Goal: Task Accomplishment & Management: Manage account settings

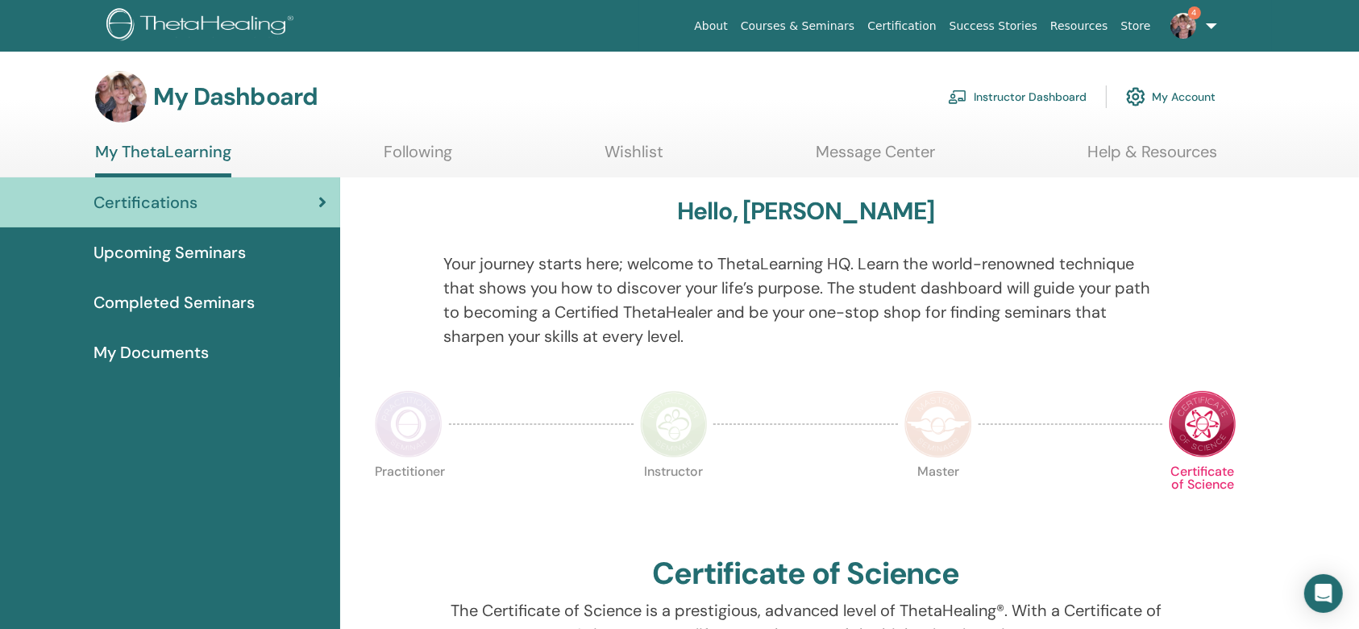
click at [1028, 93] on link "Instructor Dashboard" at bounding box center [1017, 96] width 139 height 35
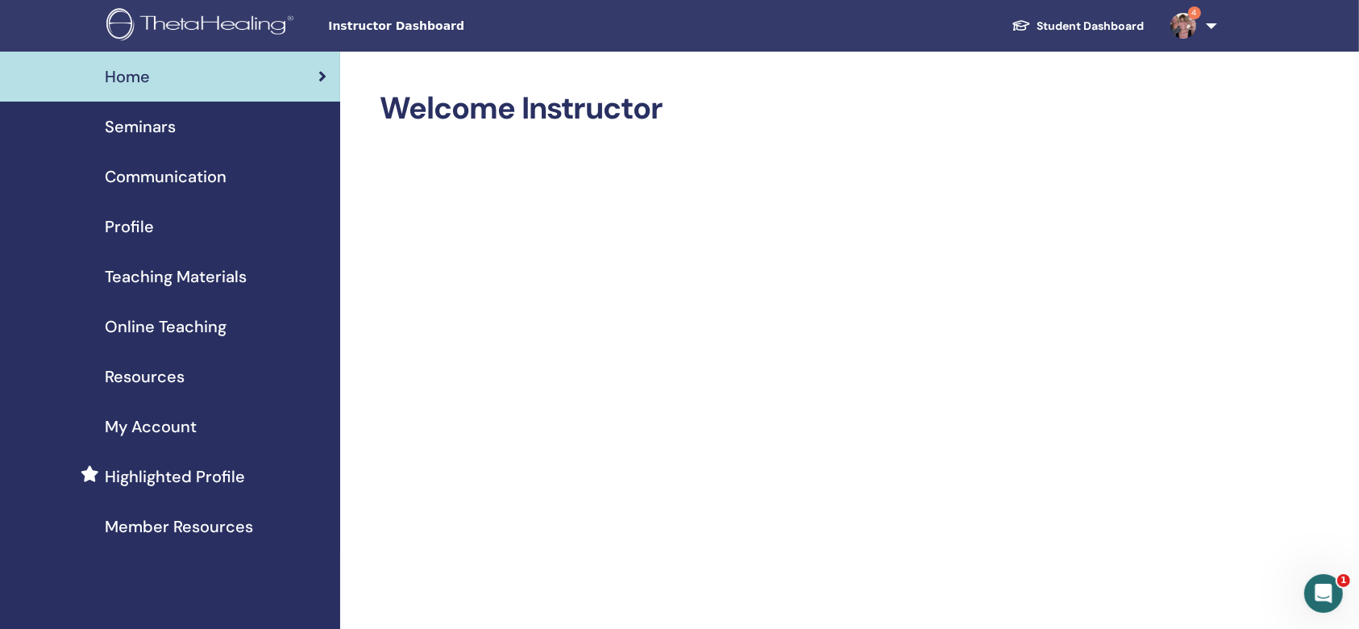
click at [150, 119] on span "Seminars" at bounding box center [140, 126] width 71 height 24
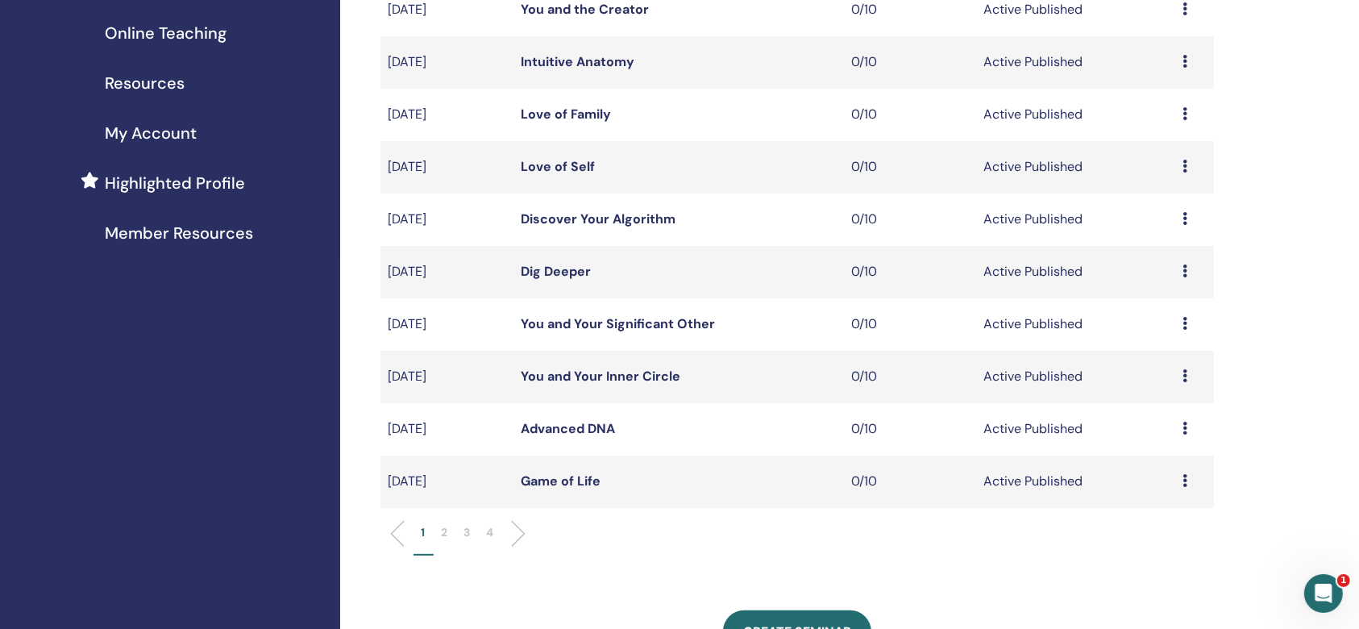
scroll to position [322, 0]
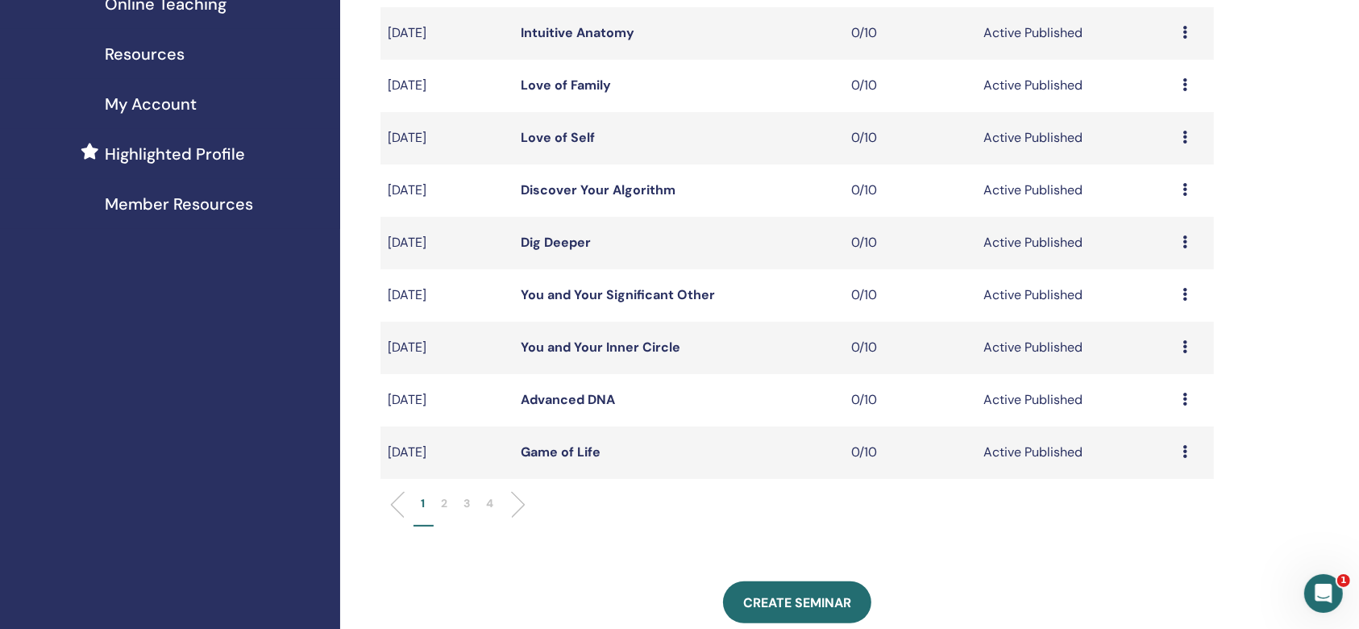
click at [442, 500] on p "2" at bounding box center [445, 503] width 6 height 17
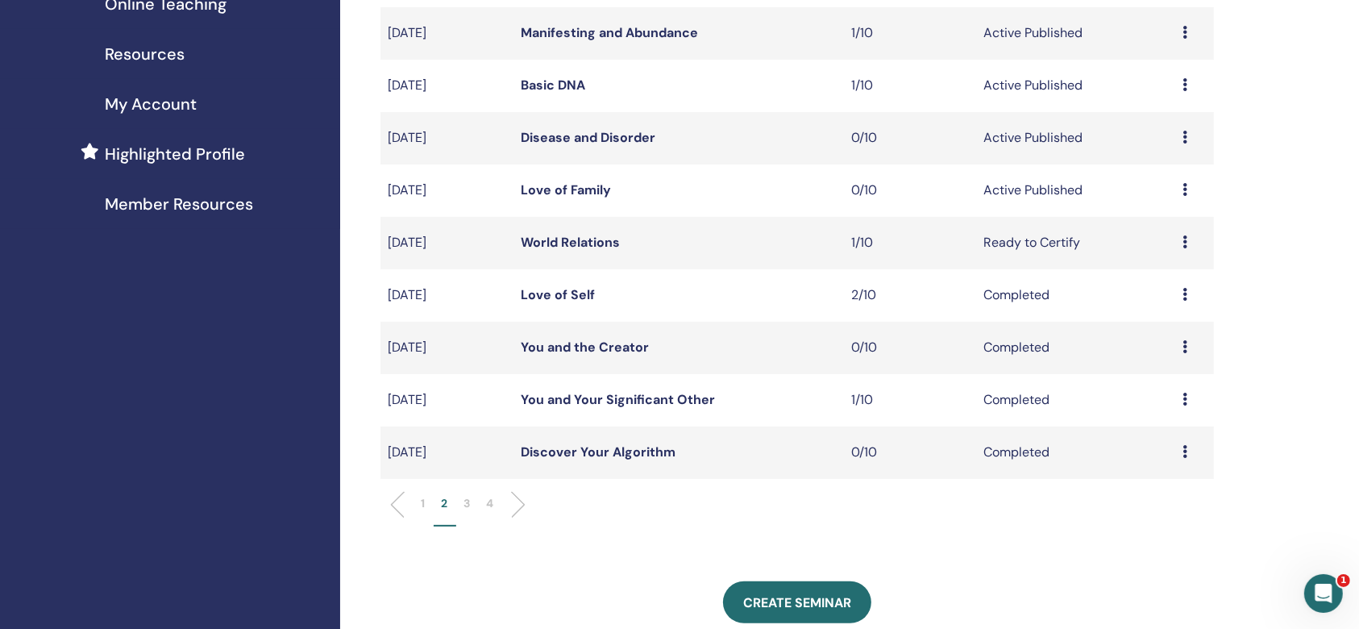
click at [624, 136] on link "Disease and Disorder" at bounding box center [588, 137] width 135 height 17
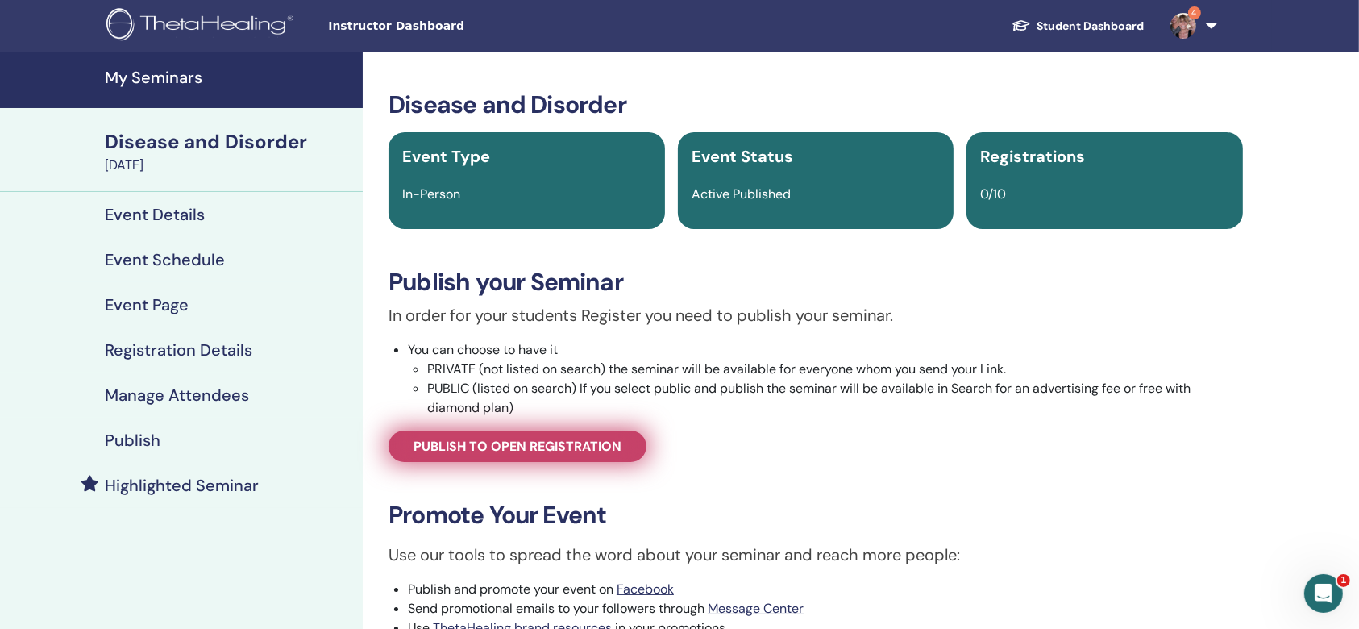
click at [571, 448] on span "Publish to open registration" at bounding box center [518, 446] width 208 height 17
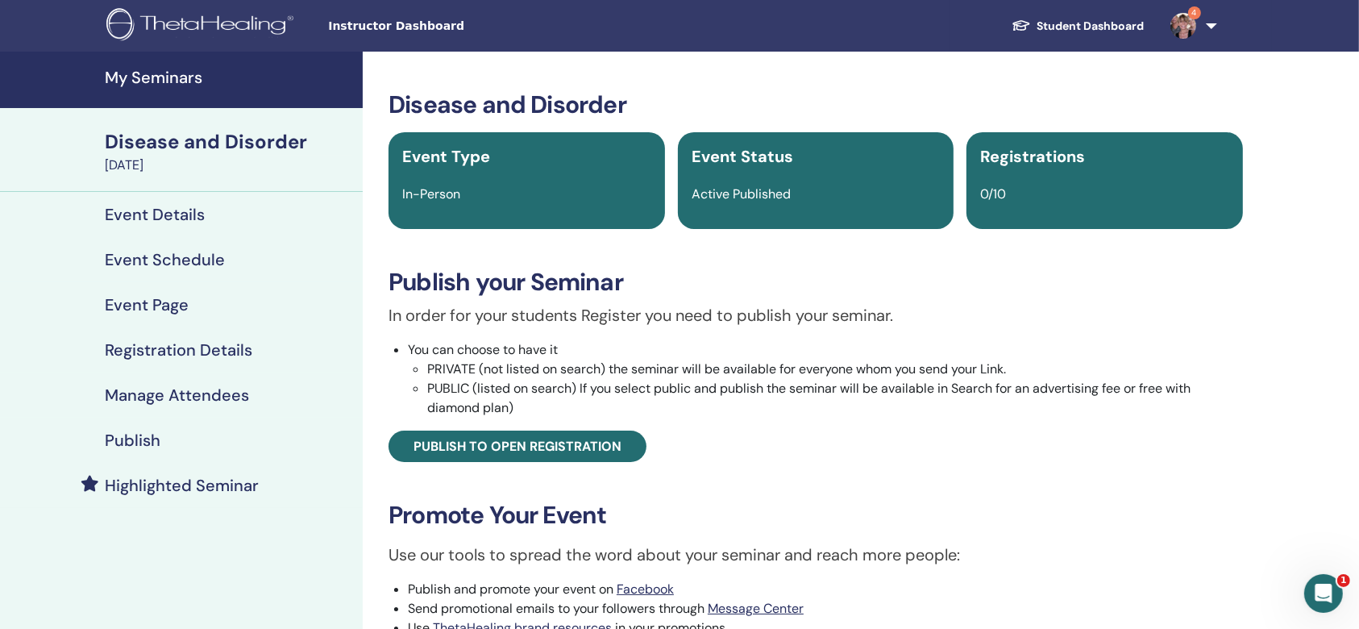
click at [186, 258] on h4 "Event Schedule" at bounding box center [165, 259] width 120 height 19
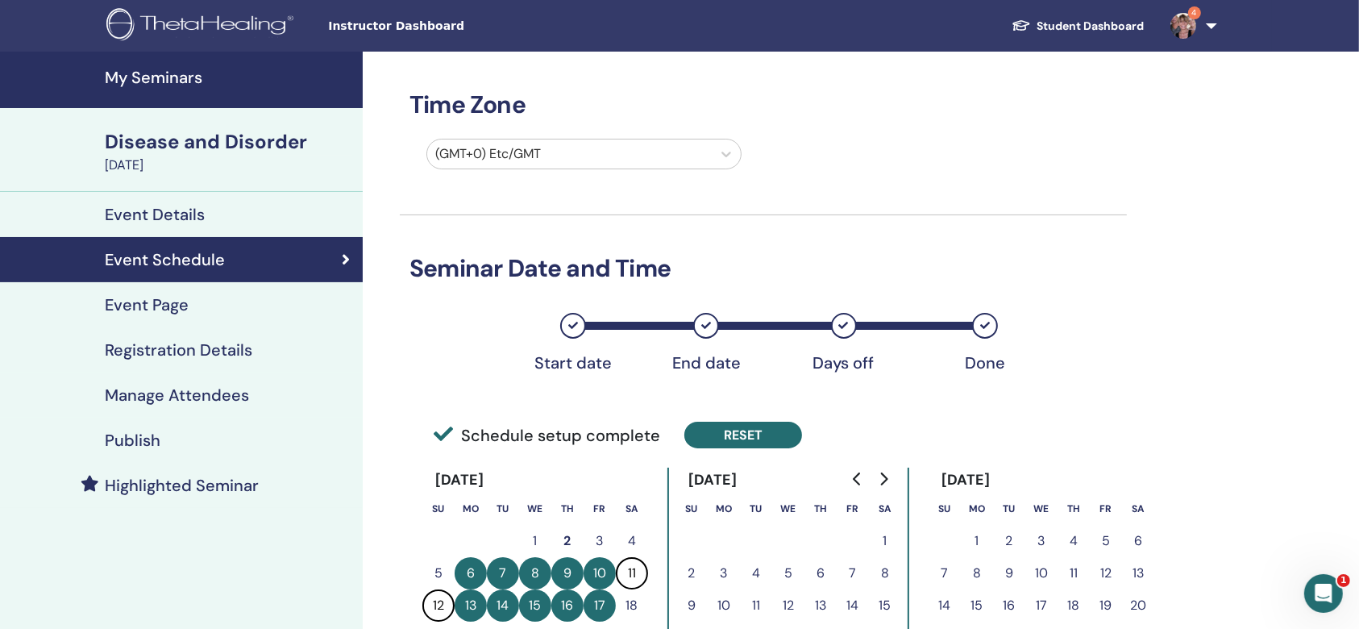
click at [748, 428] on button "Reset" at bounding box center [743, 435] width 118 height 27
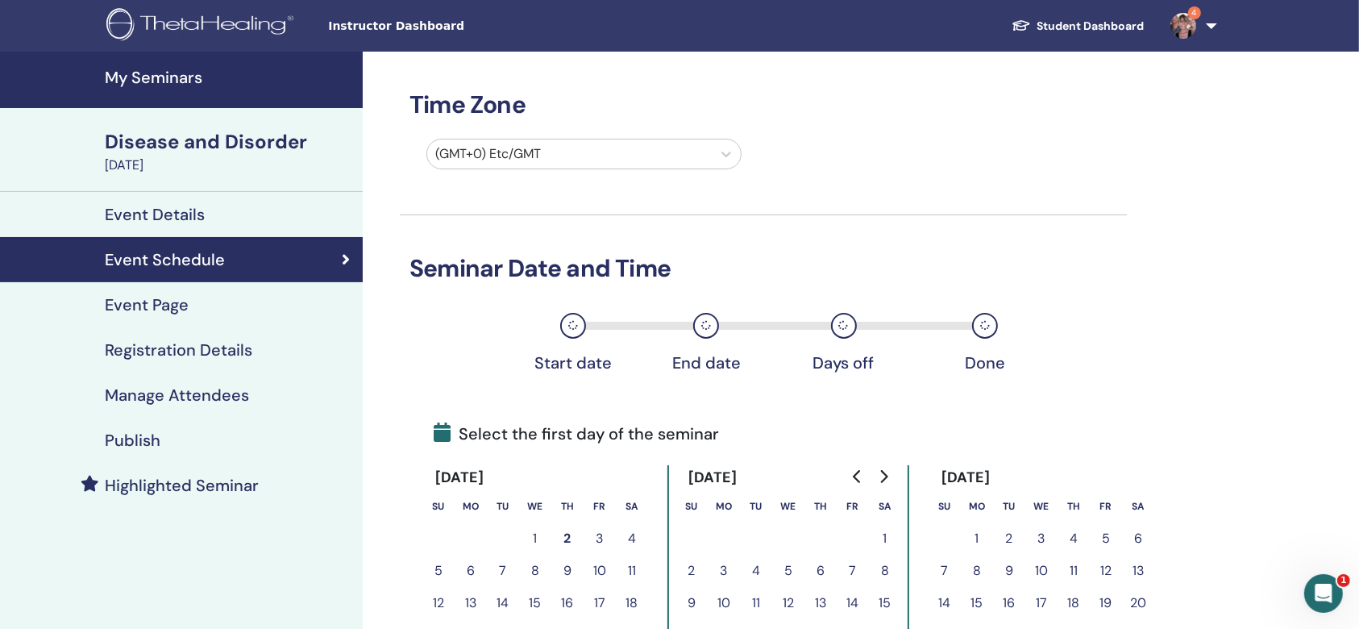
click at [877, 474] on icon "Go to next month" at bounding box center [883, 476] width 13 height 13
click at [882, 478] on icon "Go to next month" at bounding box center [883, 476] width 13 height 13
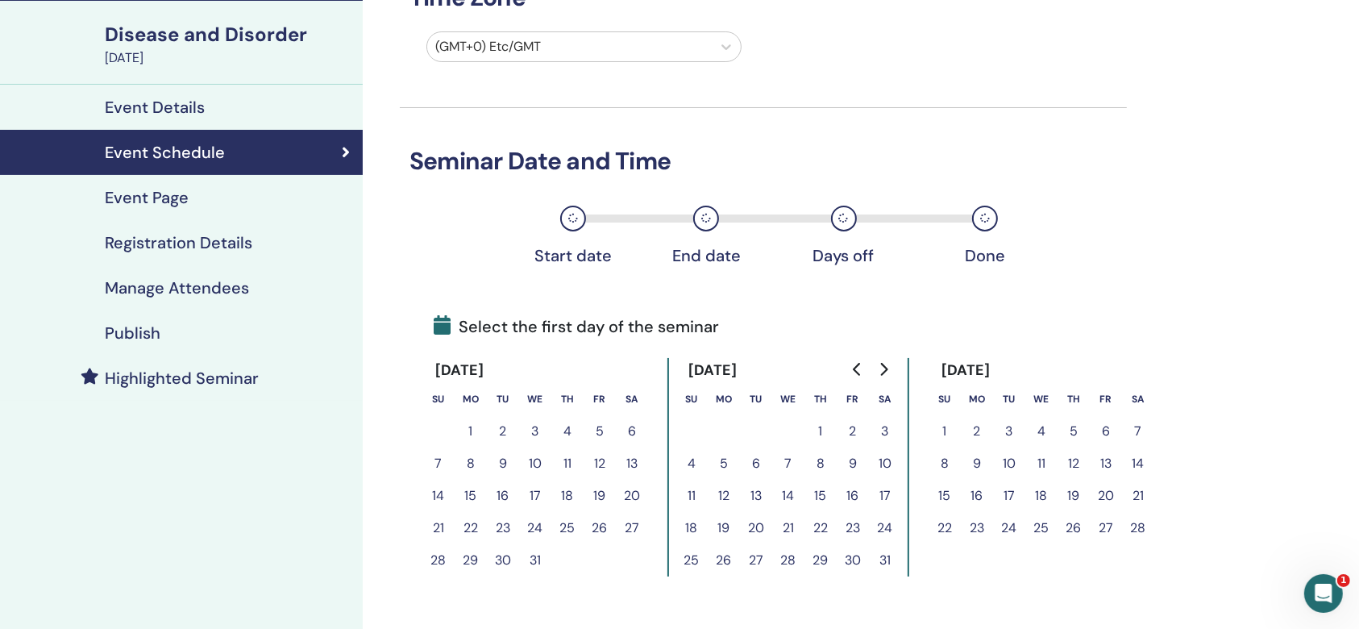
click at [976, 451] on button "9" at bounding box center [977, 463] width 32 height 32
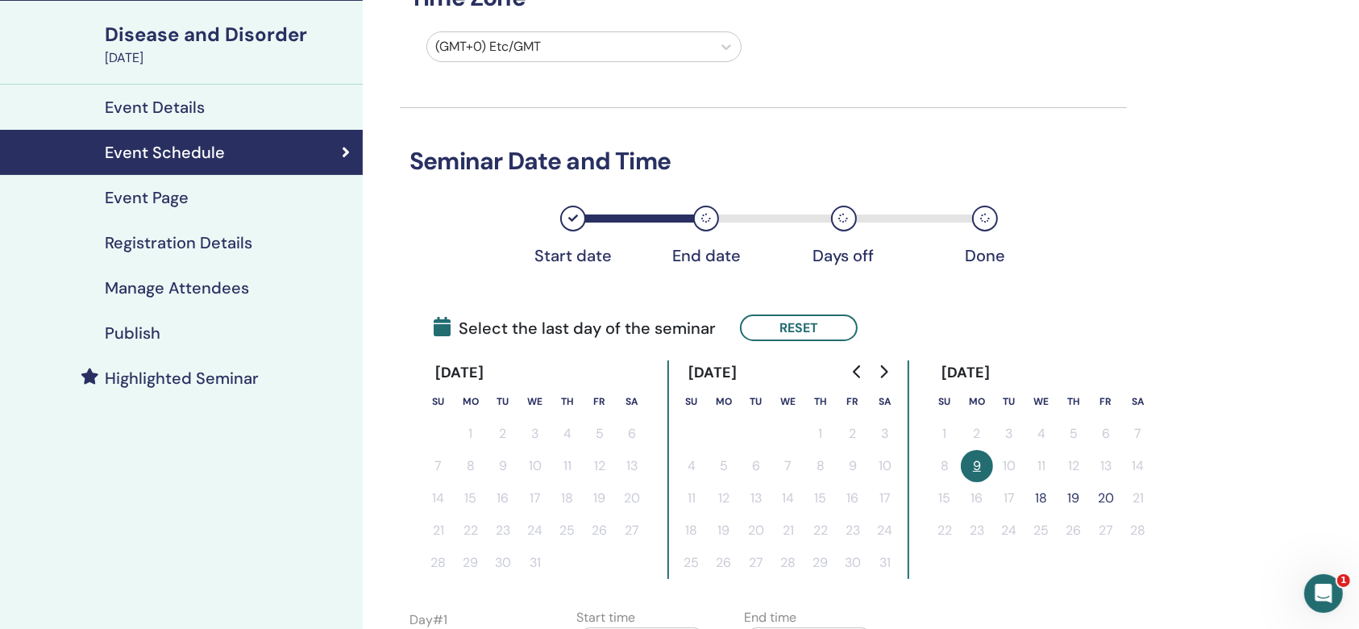
click at [1112, 493] on button "20" at bounding box center [1106, 498] width 32 height 32
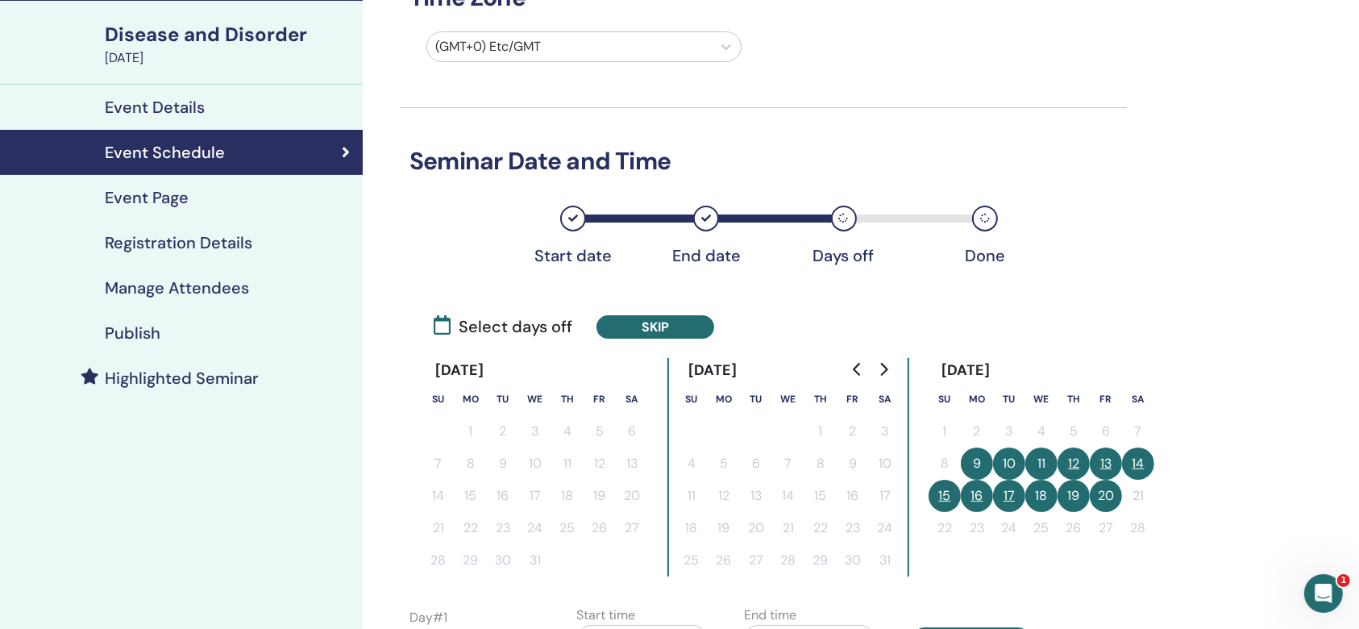
click at [1133, 454] on button "14" at bounding box center [1138, 463] width 32 height 32
click at [946, 489] on button "15" at bounding box center [945, 496] width 32 height 32
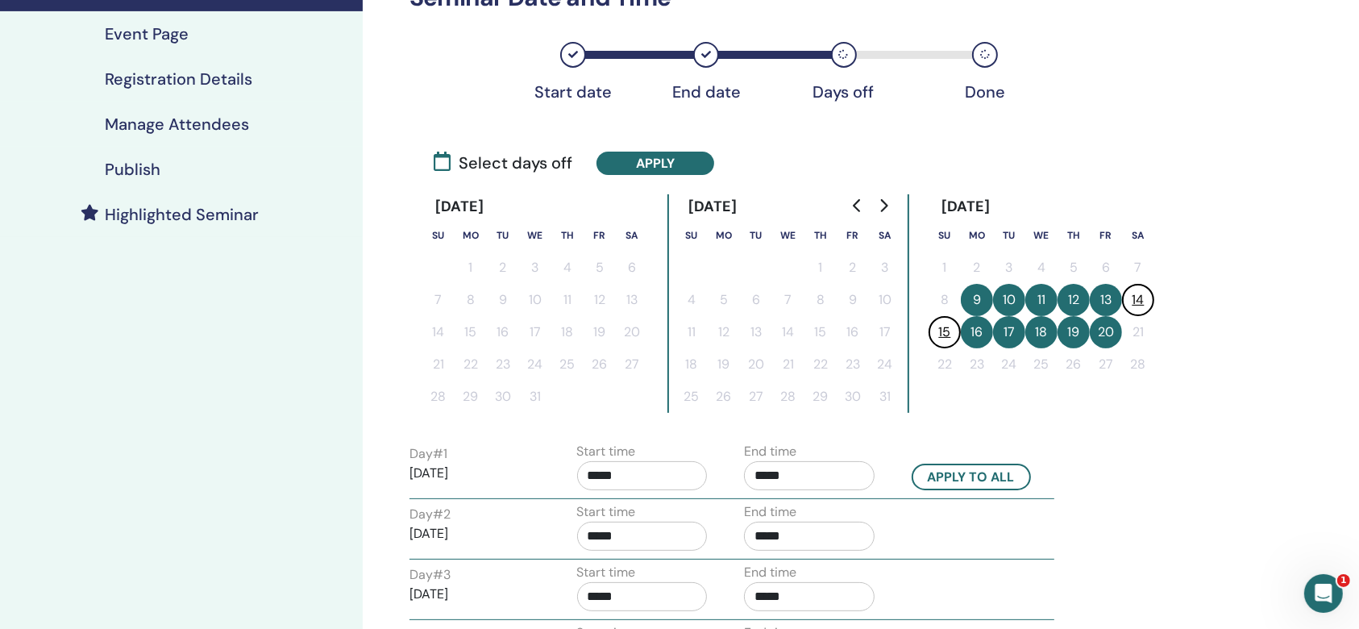
scroll to position [322, 0]
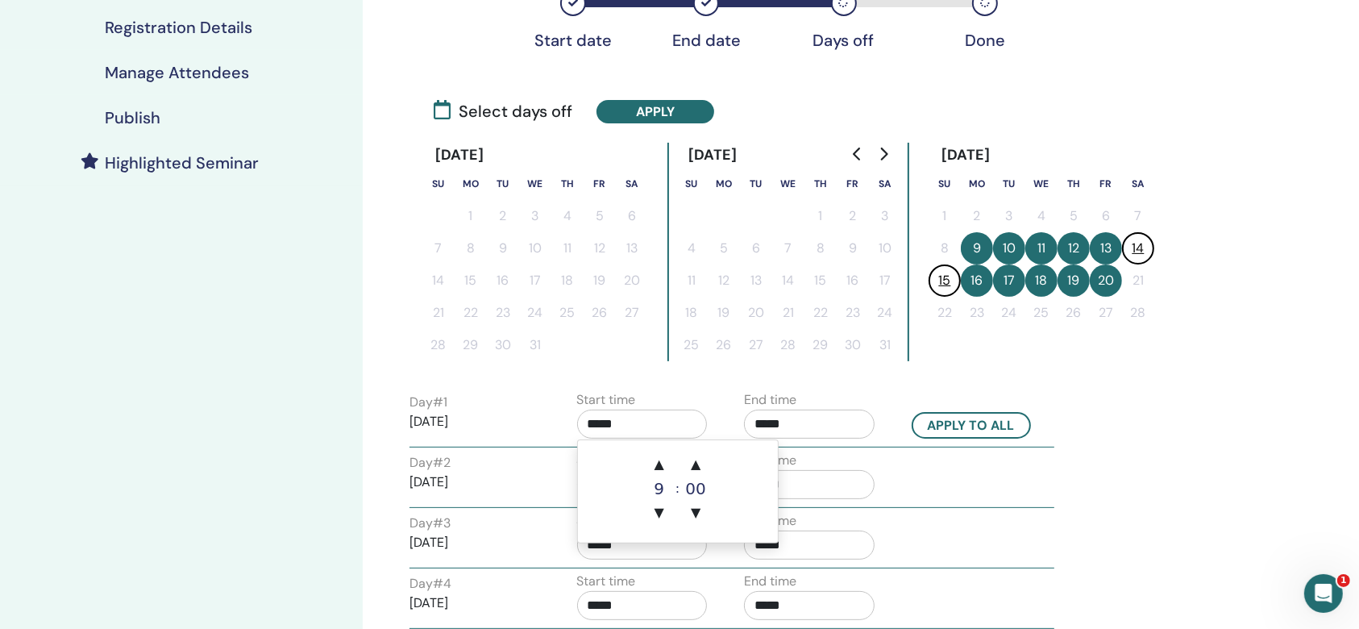
click at [638, 418] on input "*****" at bounding box center [642, 423] width 131 height 29
click at [694, 460] on span "▲" at bounding box center [695, 464] width 32 height 32
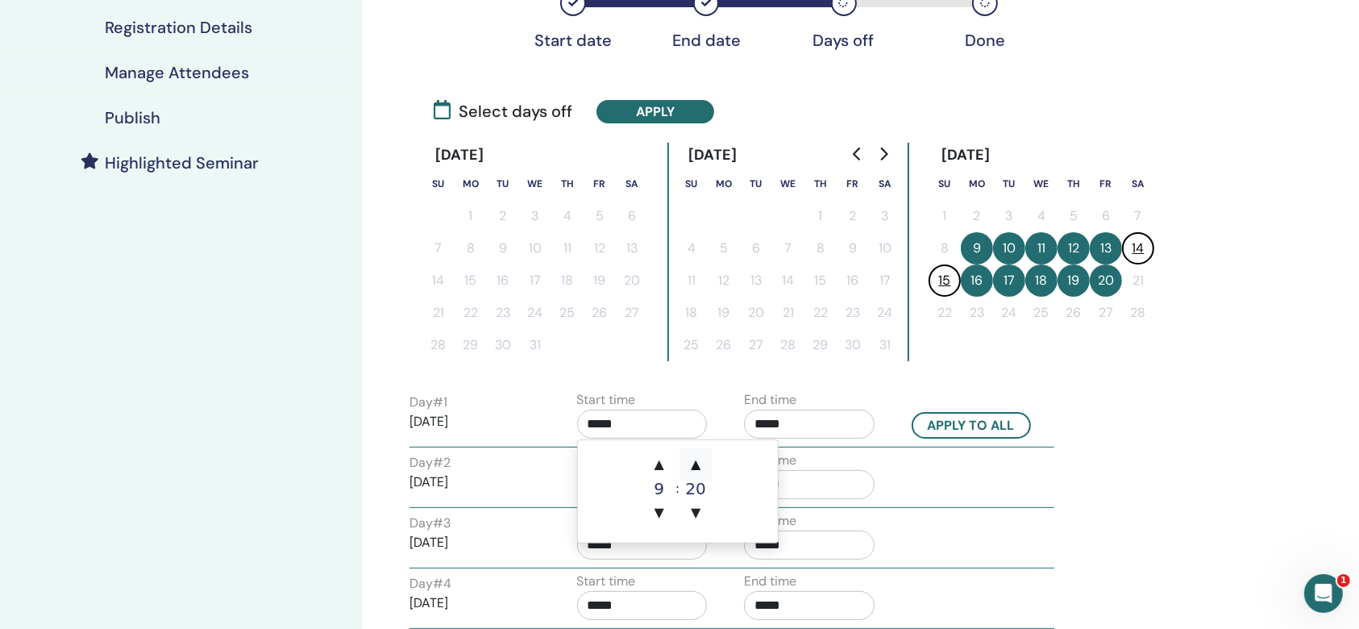
click at [694, 460] on span "▲" at bounding box center [695, 464] width 32 height 32
type input "*****"
click at [767, 420] on input "*****" at bounding box center [809, 423] width 131 height 29
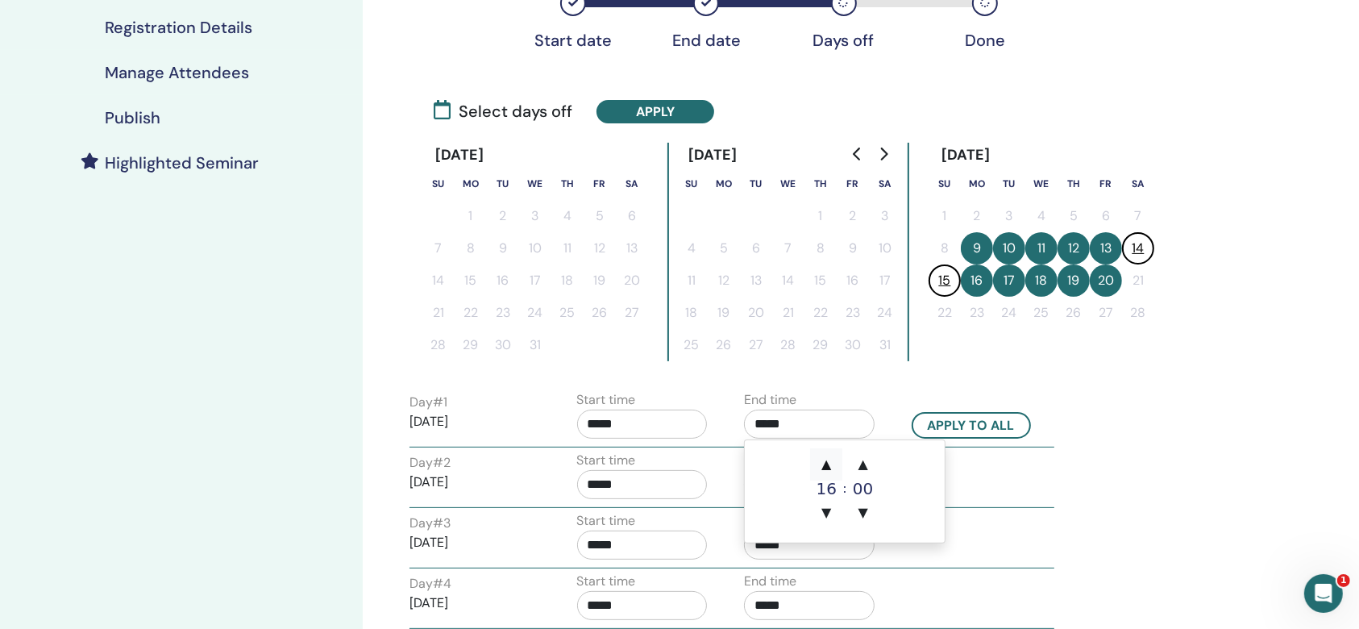
click at [825, 470] on span "▲" at bounding box center [826, 464] width 32 height 32
click at [825, 471] on span "▲" at bounding box center [826, 464] width 32 height 32
type input "*****"
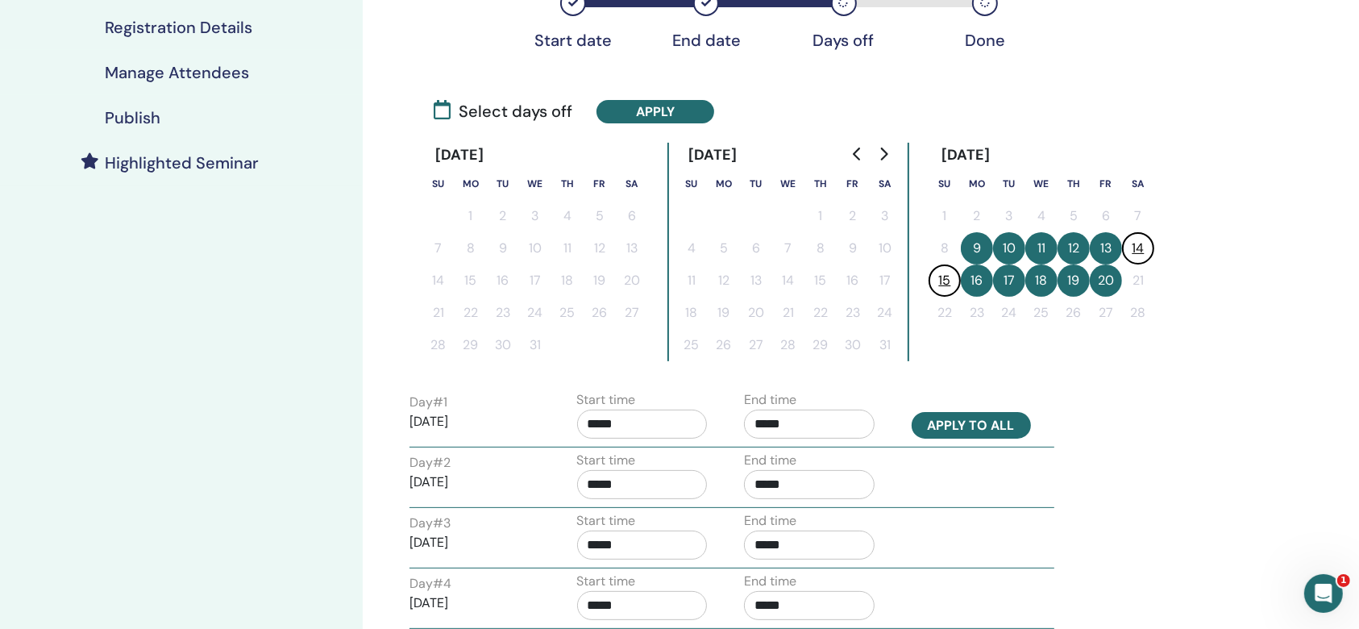
click at [954, 421] on button "Apply to all" at bounding box center [971, 425] width 119 height 27
type input "*****"
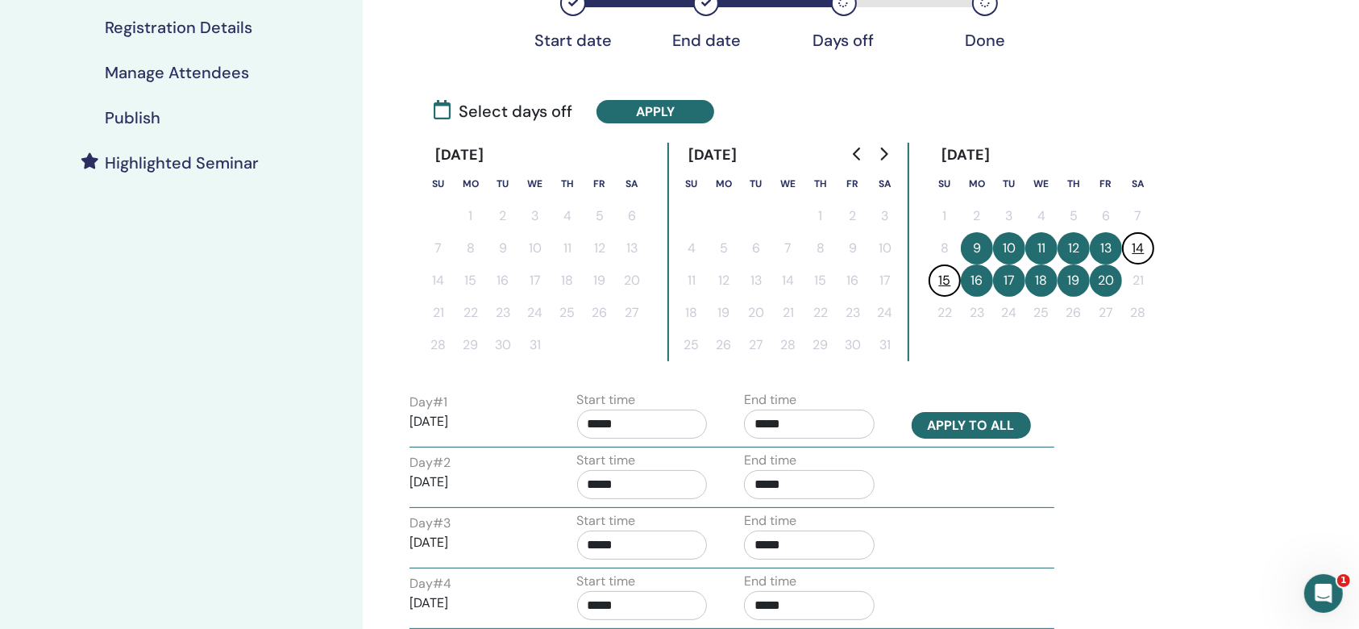
type input "*****"
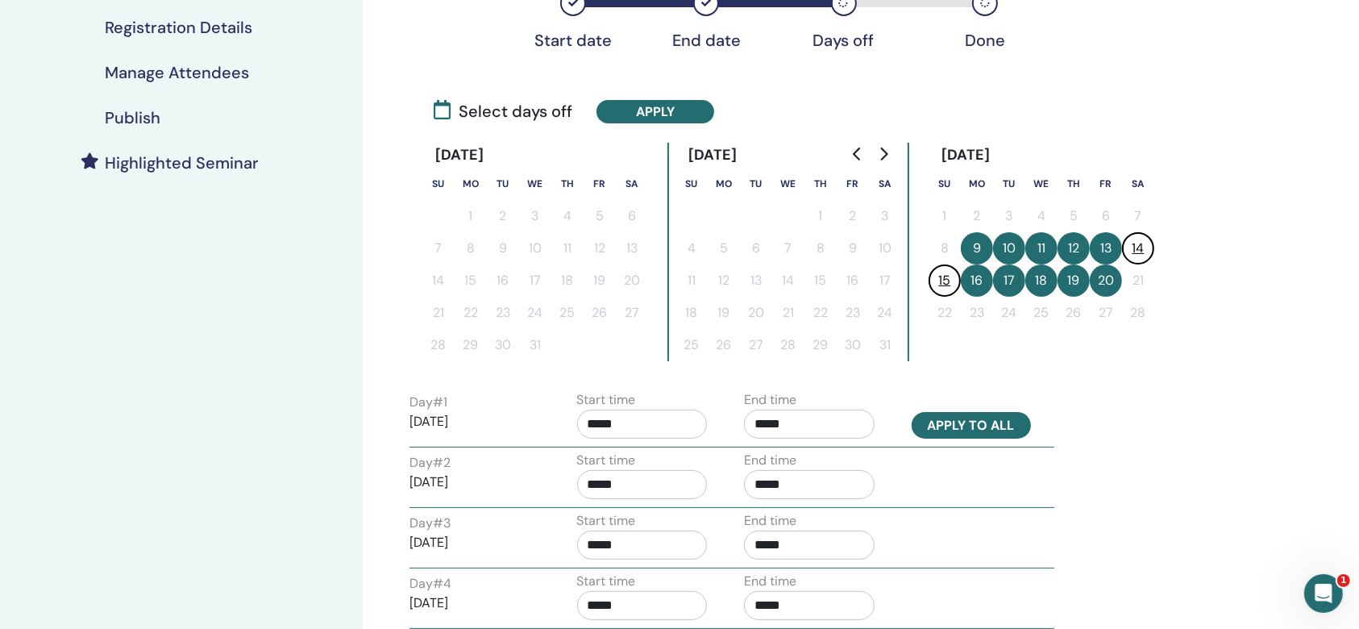
type input "*****"
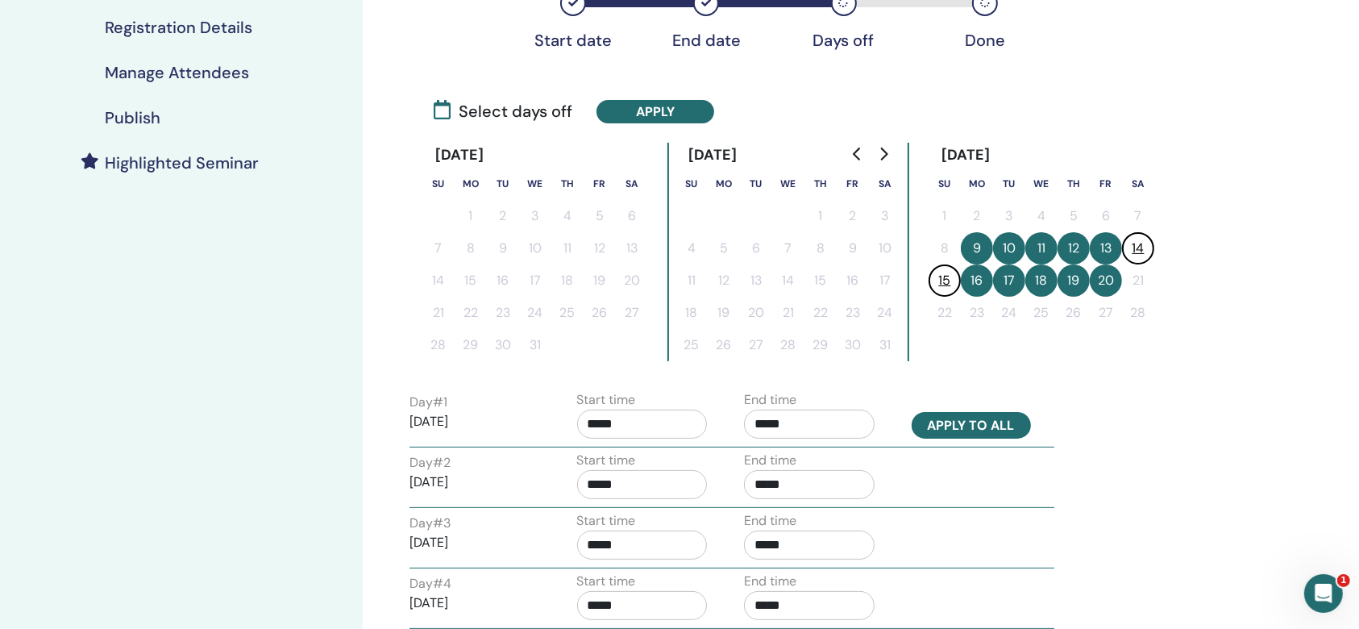
type input "*****"
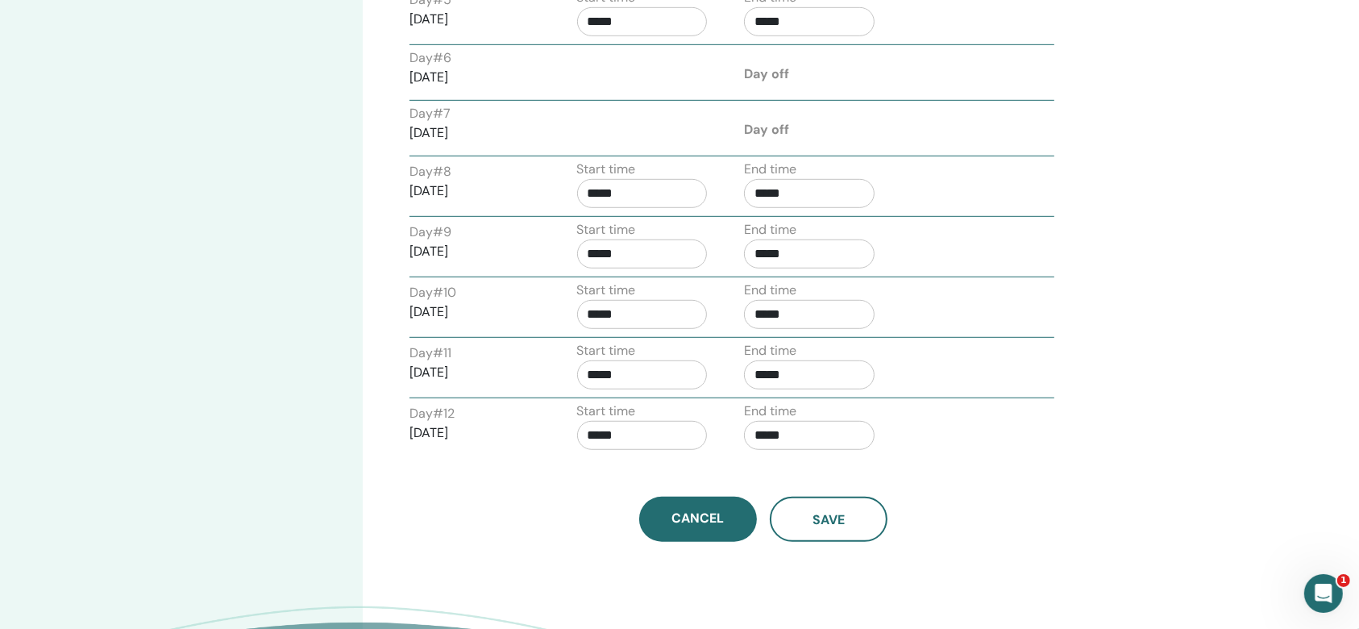
scroll to position [1074, 0]
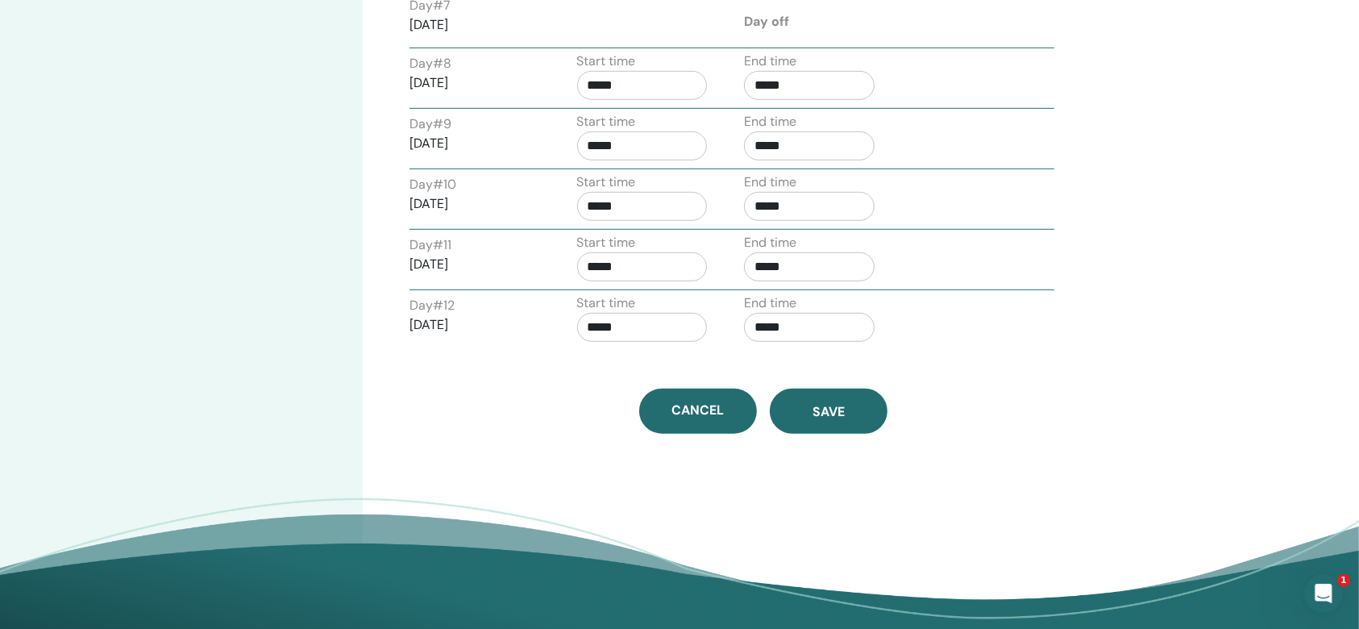
click at [824, 403] on span "Save" at bounding box center [828, 411] width 32 height 17
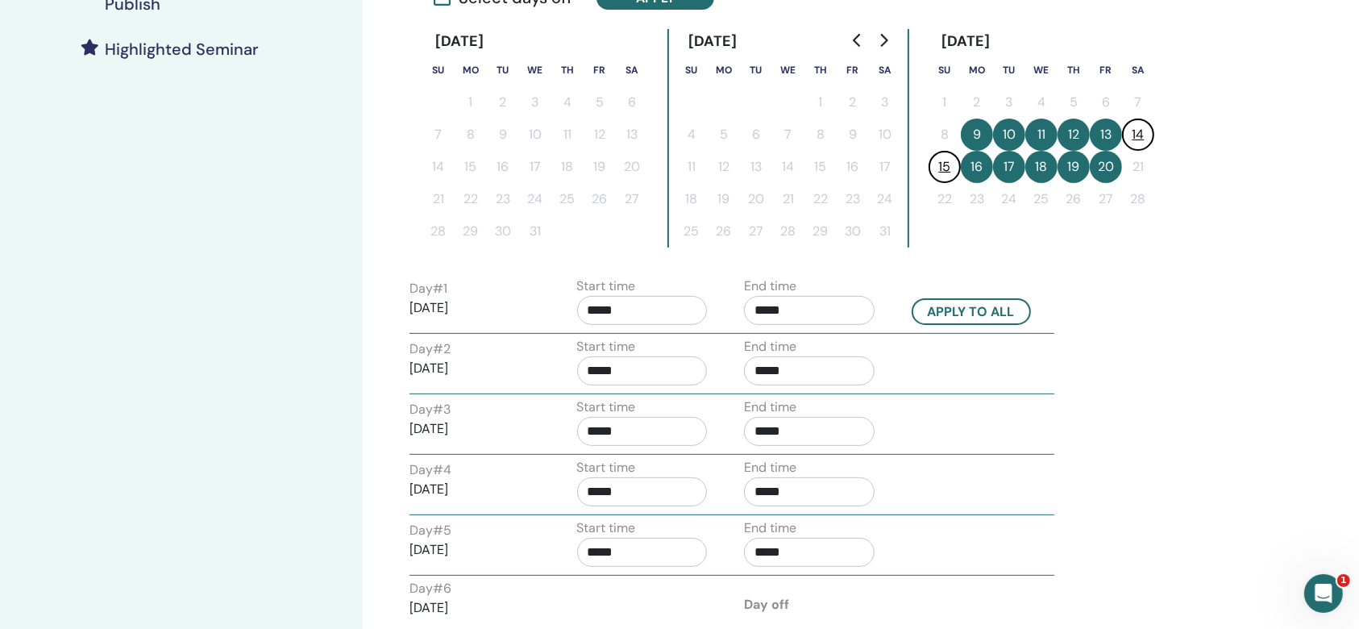
scroll to position [214, 0]
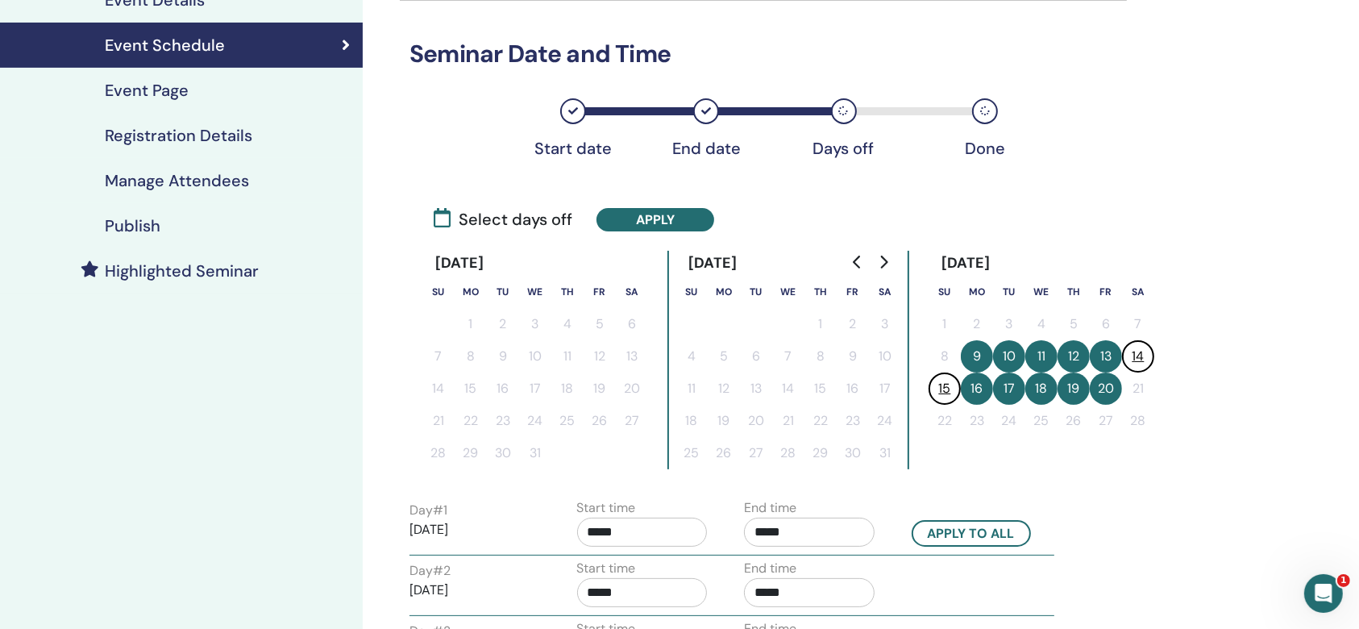
click at [1138, 347] on button "14" at bounding box center [1138, 356] width 32 height 32
click at [940, 384] on button "15" at bounding box center [945, 388] width 32 height 32
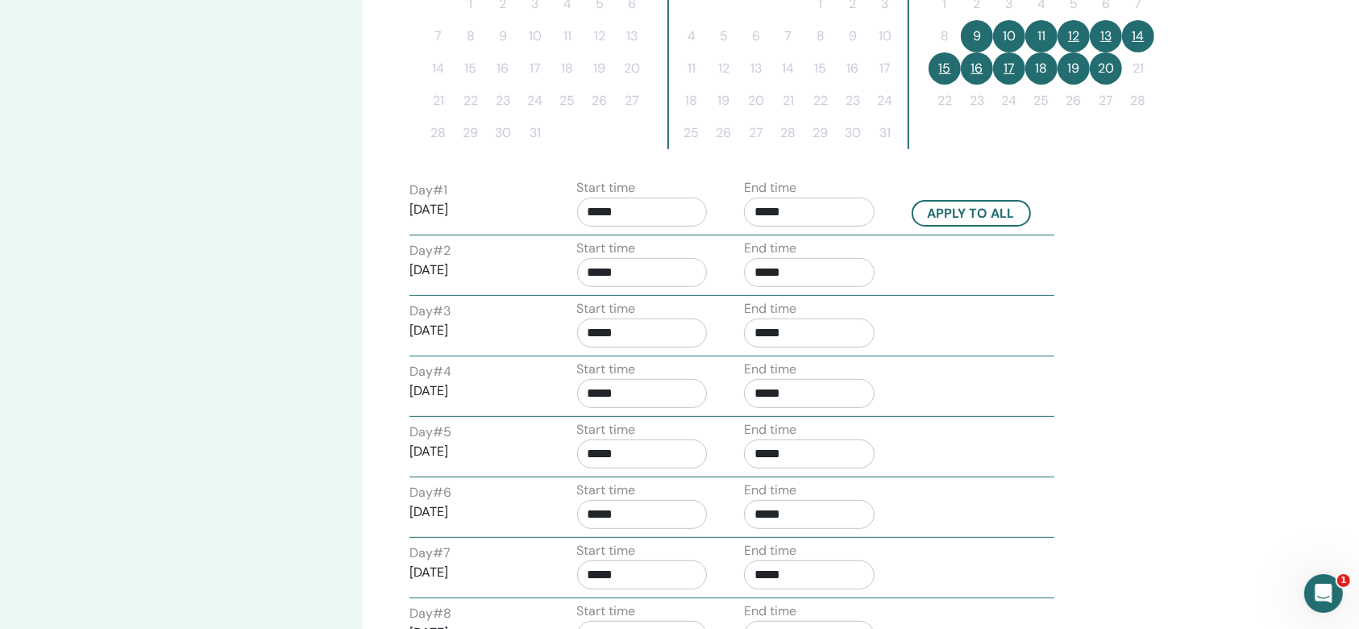
scroll to position [430, 0]
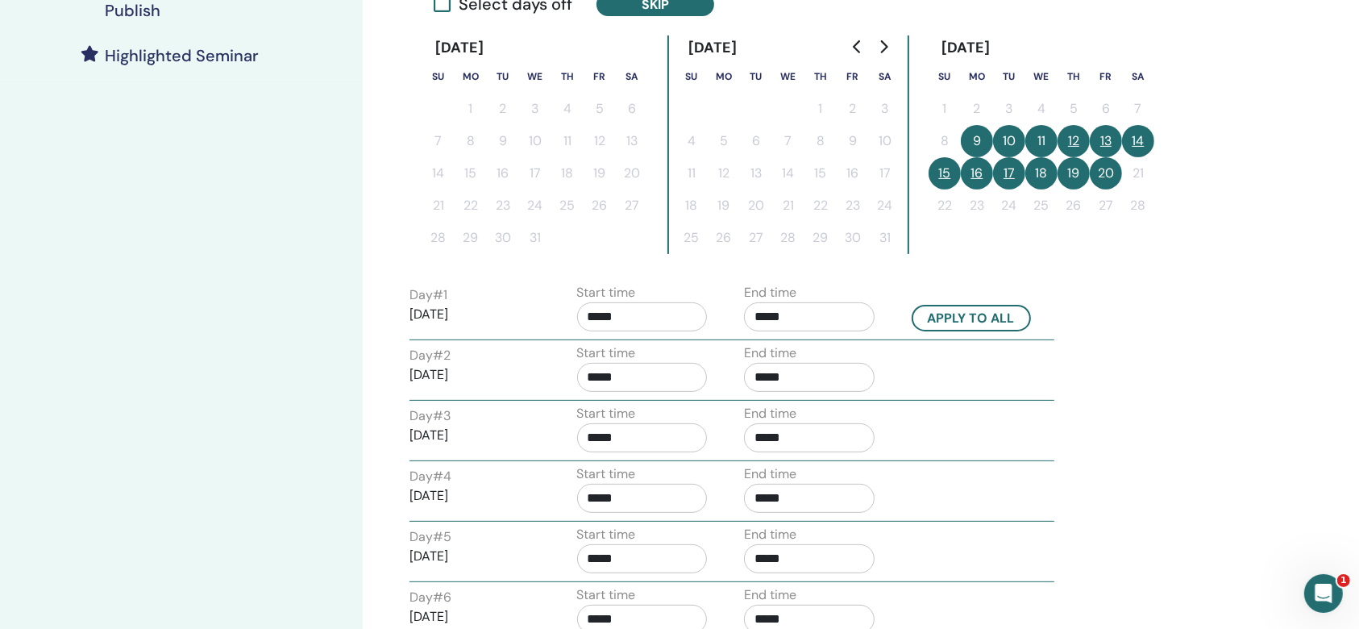
click at [1145, 136] on button "14" at bounding box center [1138, 141] width 32 height 32
click at [940, 167] on button "15" at bounding box center [945, 173] width 32 height 32
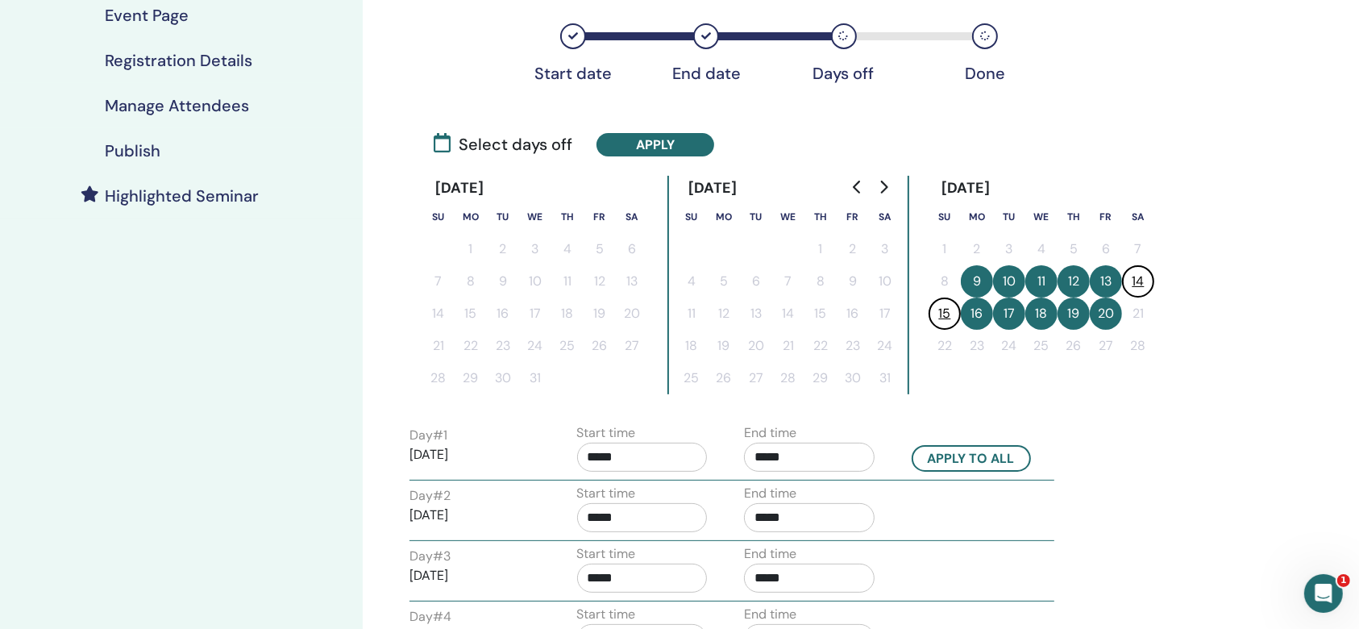
scroll to position [107, 0]
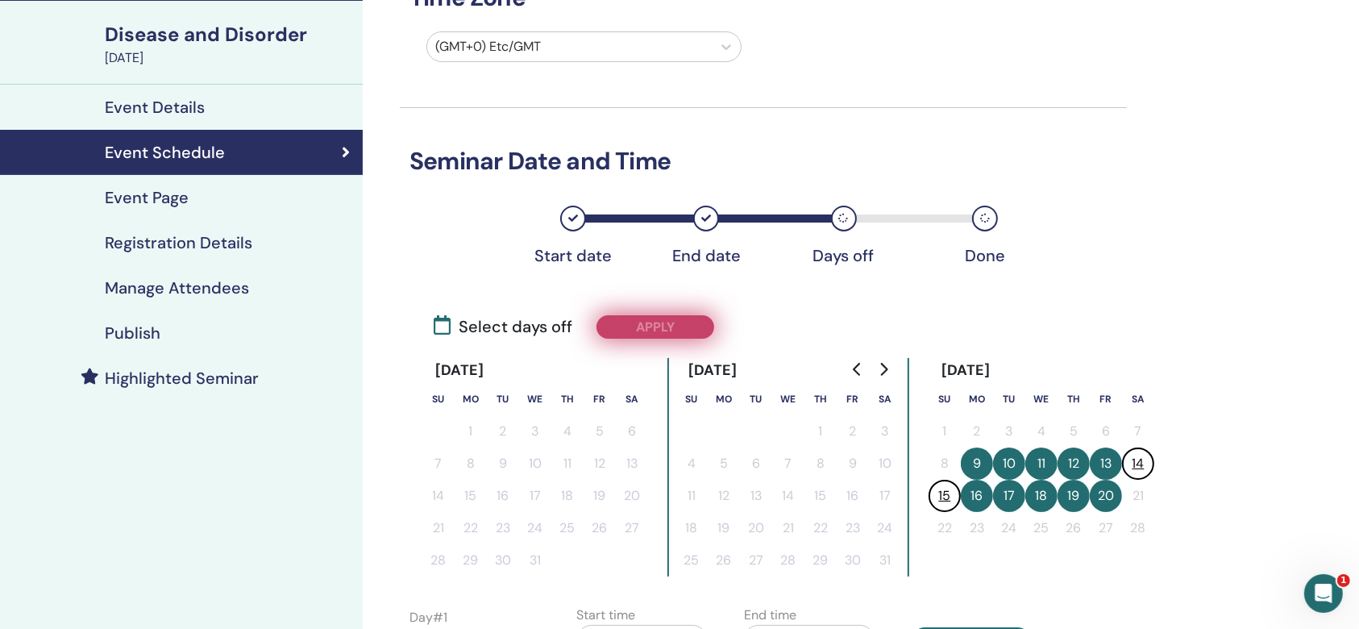
click at [641, 316] on button "Apply" at bounding box center [655, 326] width 118 height 23
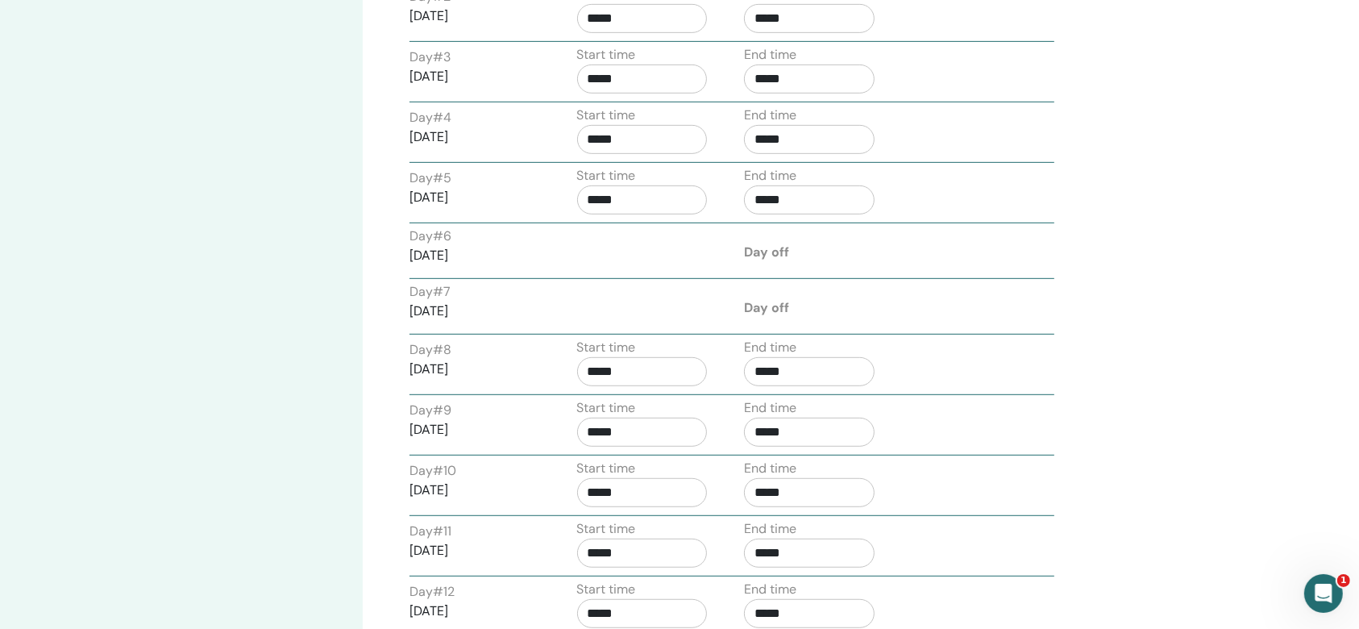
scroll to position [1074, 0]
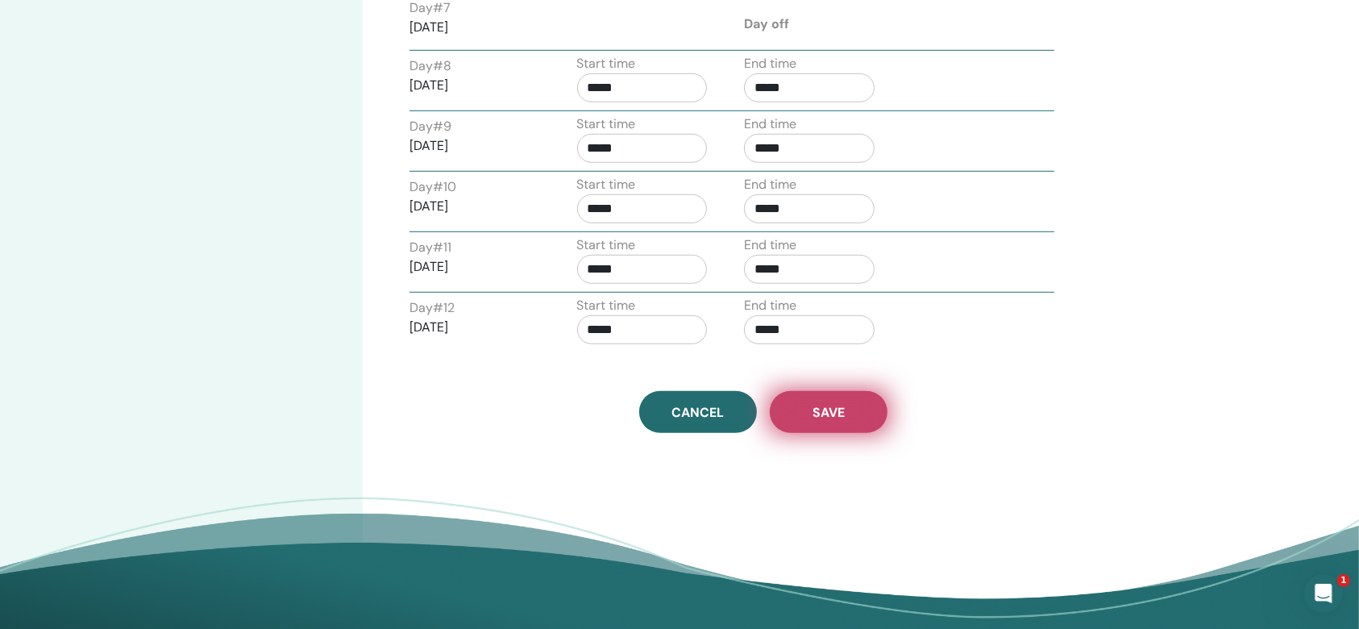
click at [821, 404] on span "Save" at bounding box center [828, 412] width 32 height 17
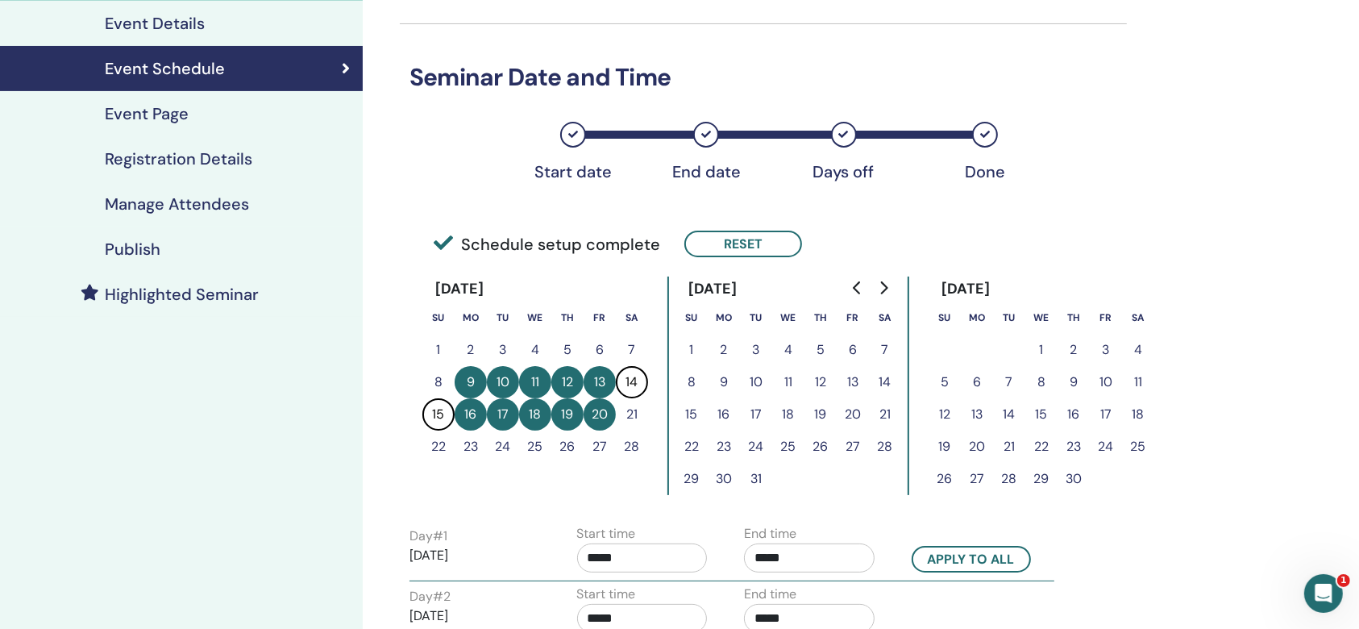
scroll to position [60, 0]
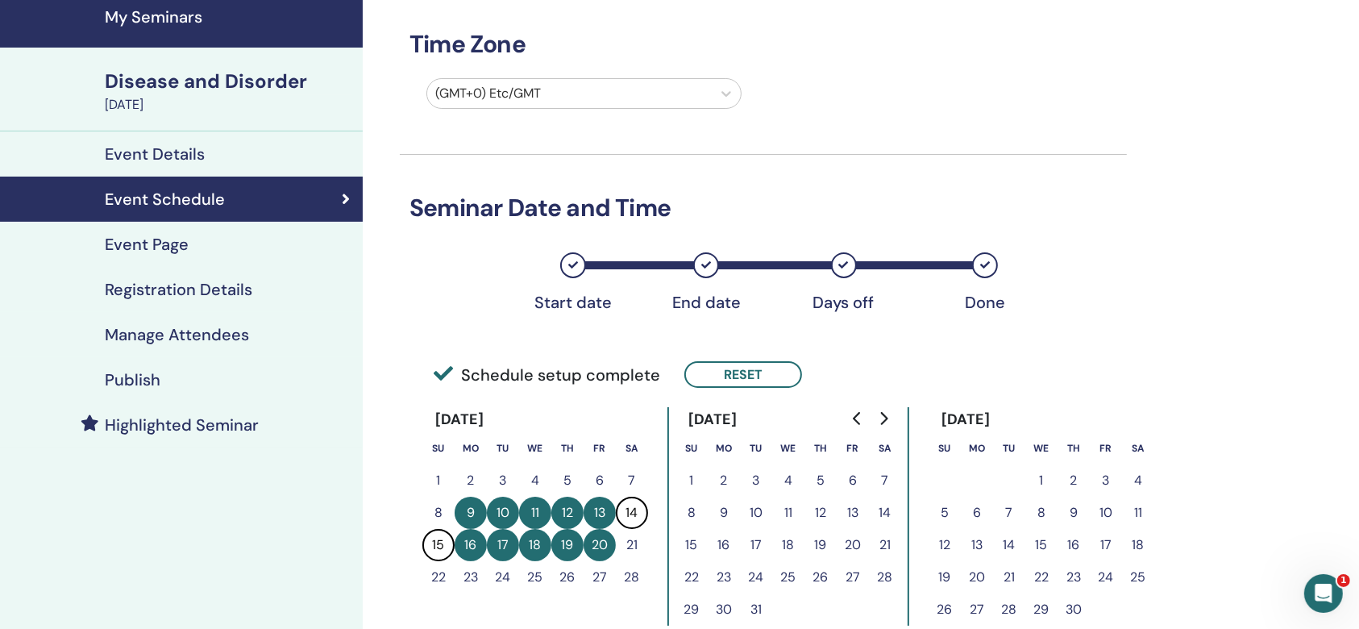
click at [163, 235] on h4 "Event Page" at bounding box center [147, 244] width 84 height 19
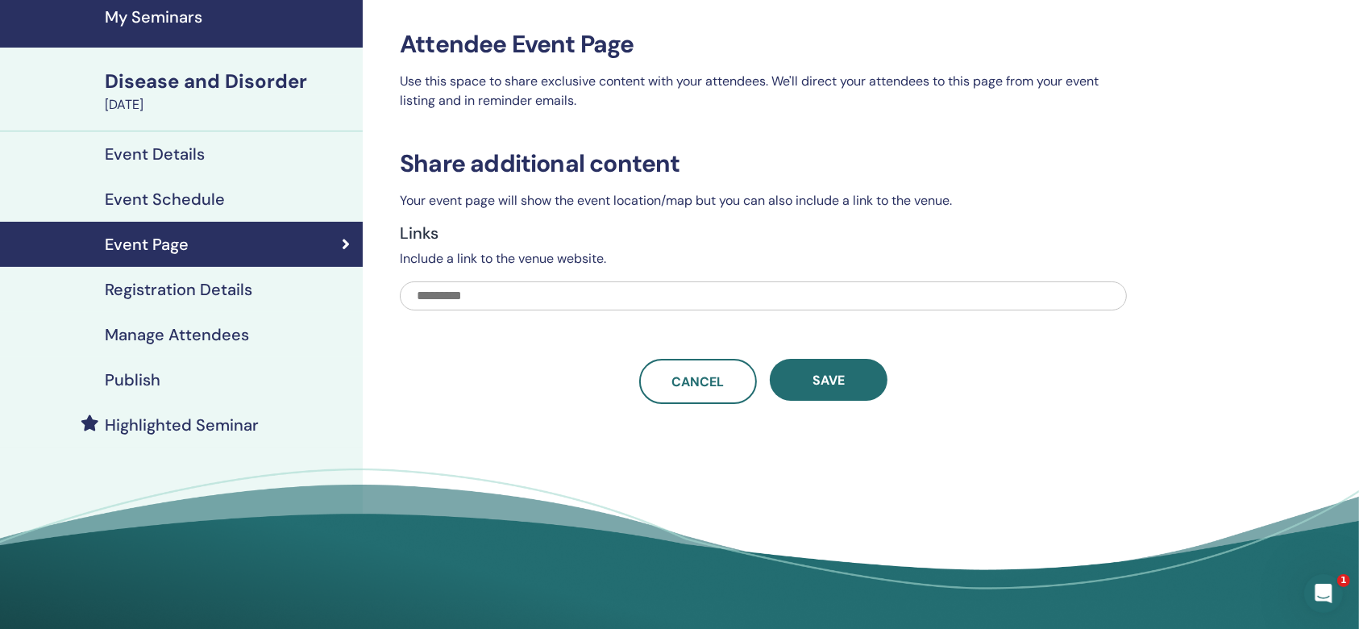
click at [206, 184] on link "Event Schedule" at bounding box center [181, 199] width 363 height 45
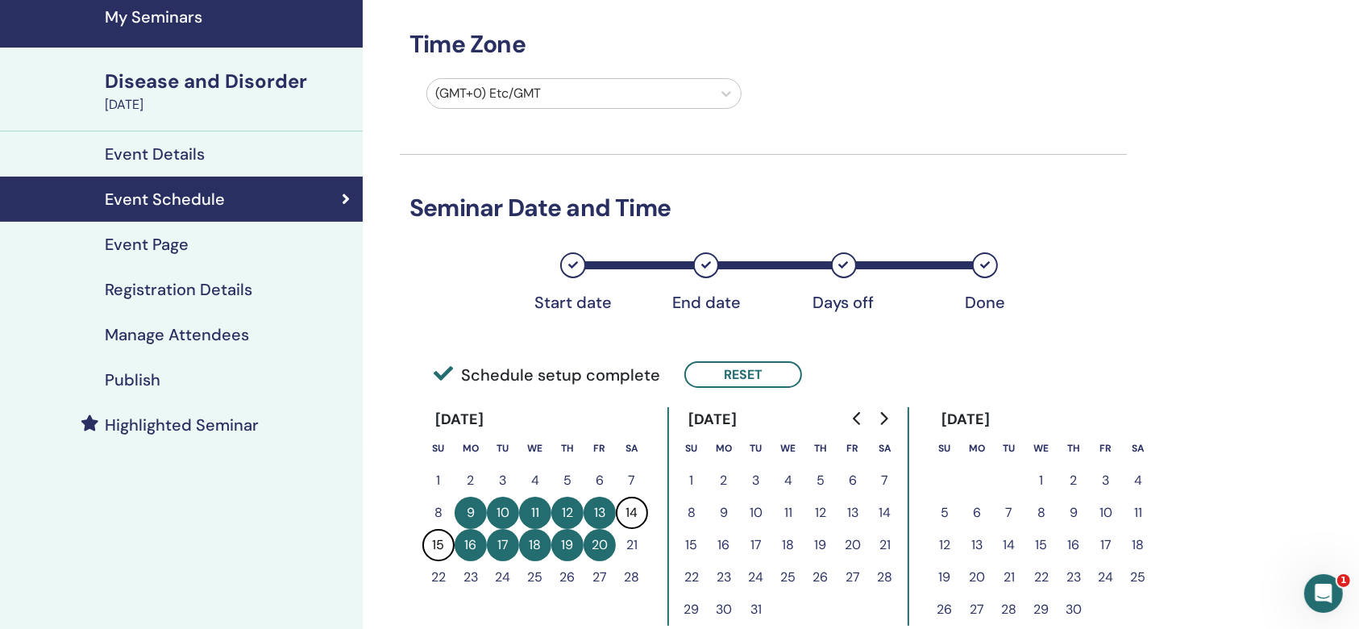
click at [193, 156] on h4 "Event Details" at bounding box center [155, 153] width 100 height 19
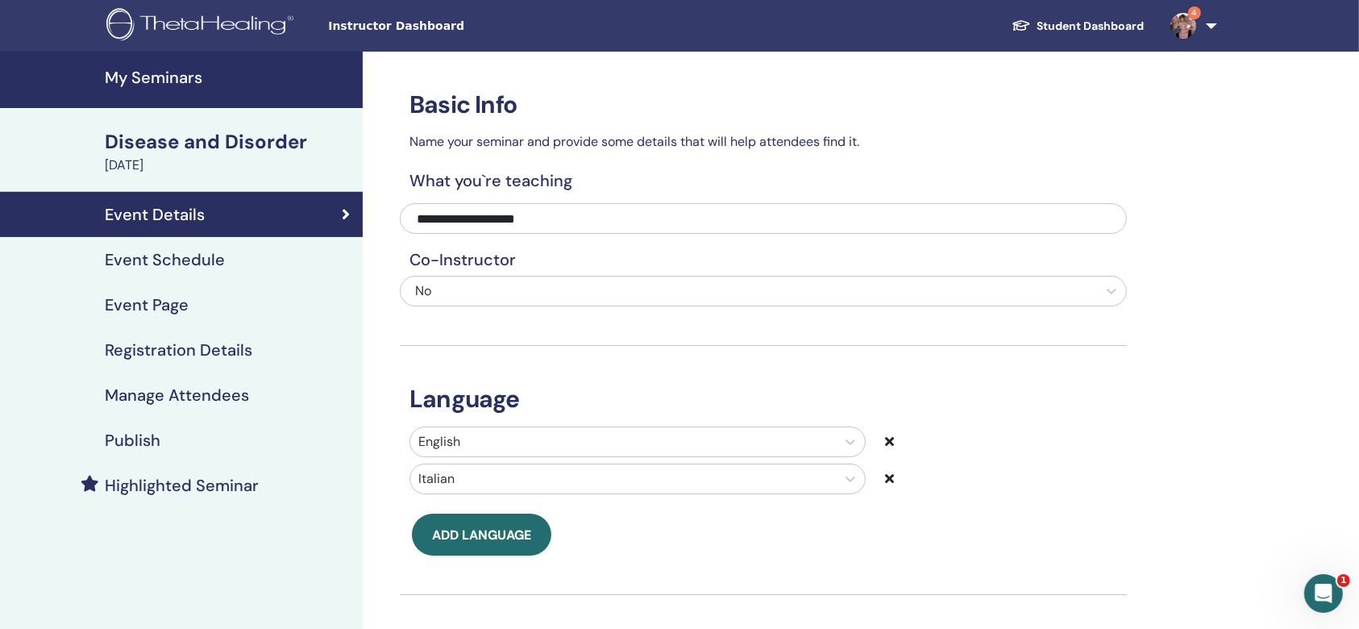
click at [189, 339] on link "Registration Details" at bounding box center [181, 349] width 363 height 45
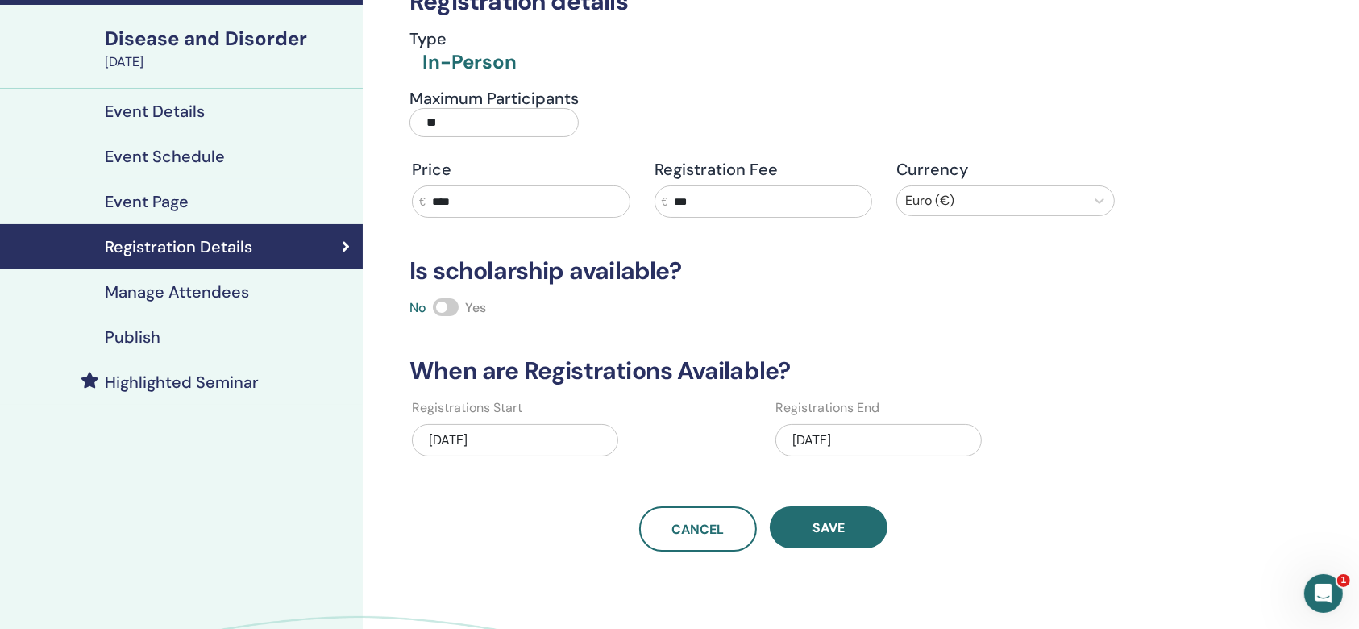
scroll to position [214, 0]
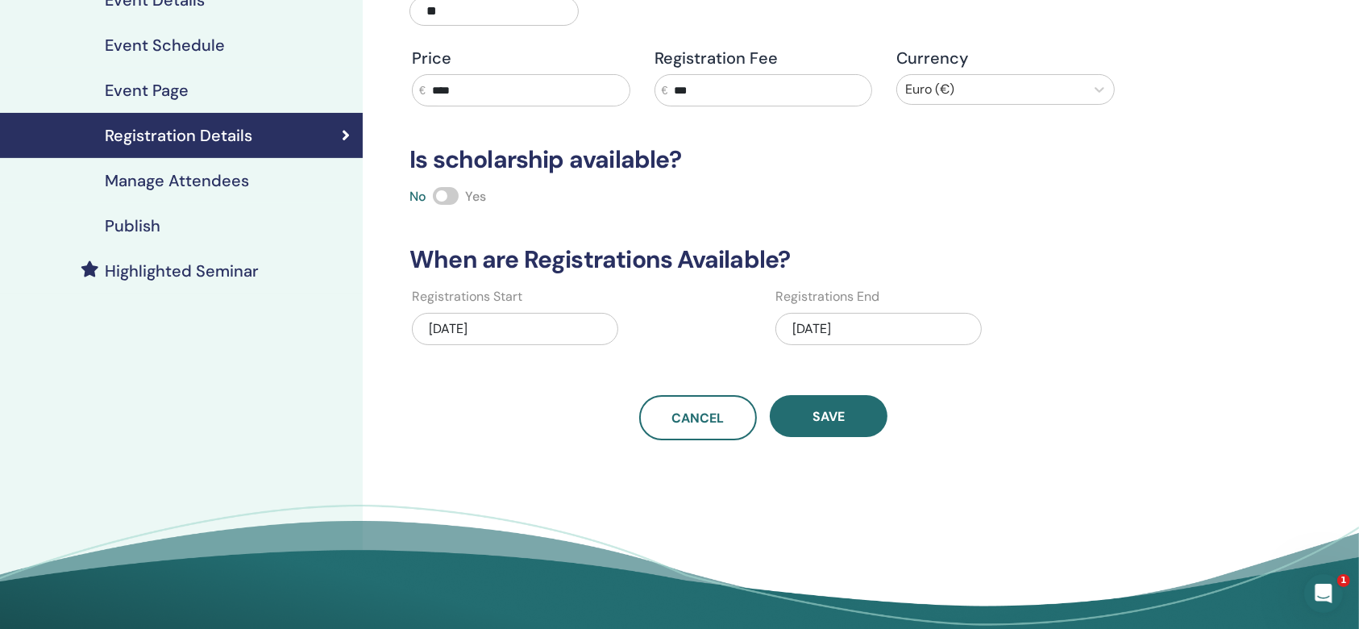
click at [829, 325] on div "09/30/2025" at bounding box center [878, 329] width 206 height 32
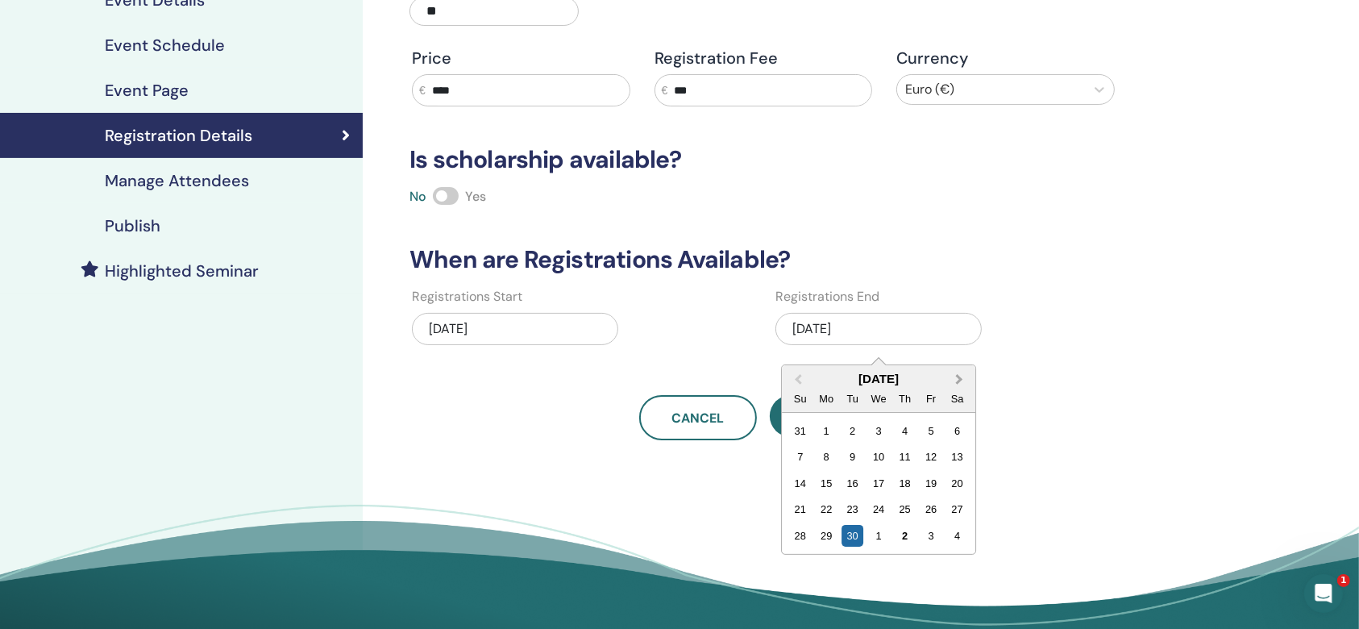
click at [963, 376] on button "Next Month" at bounding box center [961, 380] width 26 height 26
click at [960, 381] on button "Next Month" at bounding box center [961, 380] width 26 height 26
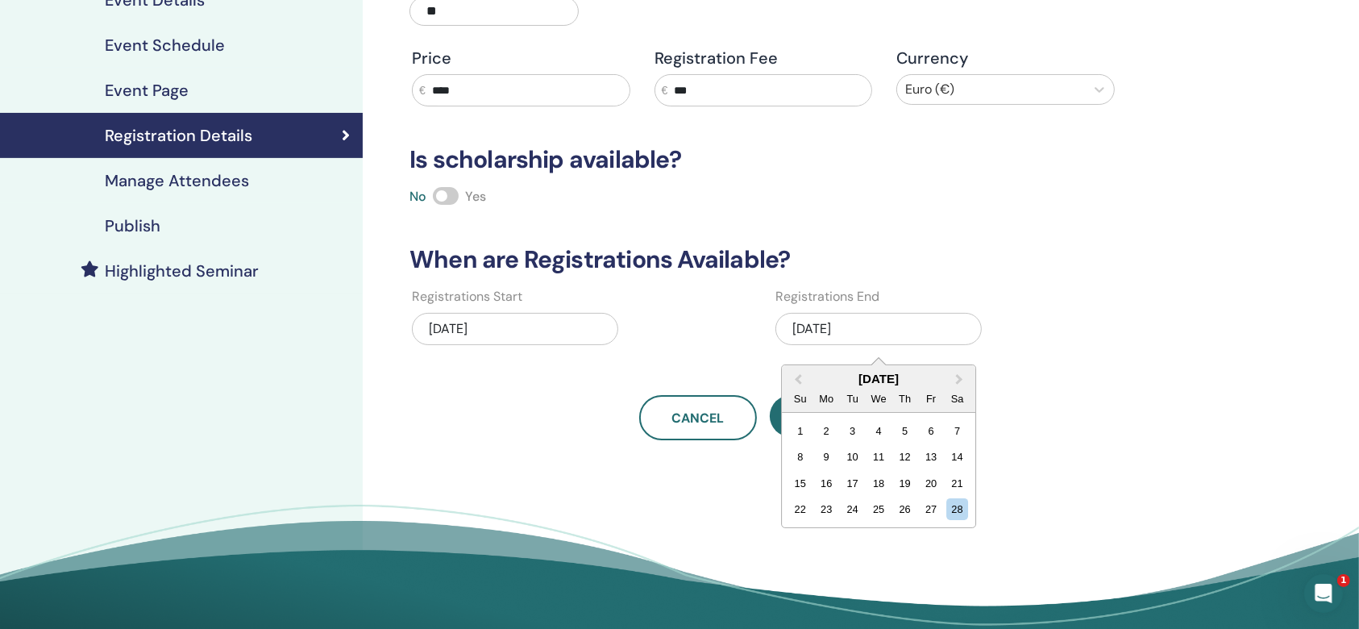
click at [890, 425] on div "1 2 3 4 5 6 7" at bounding box center [879, 431] width 183 height 26
click at [875, 435] on div "4" at bounding box center [879, 431] width 22 height 22
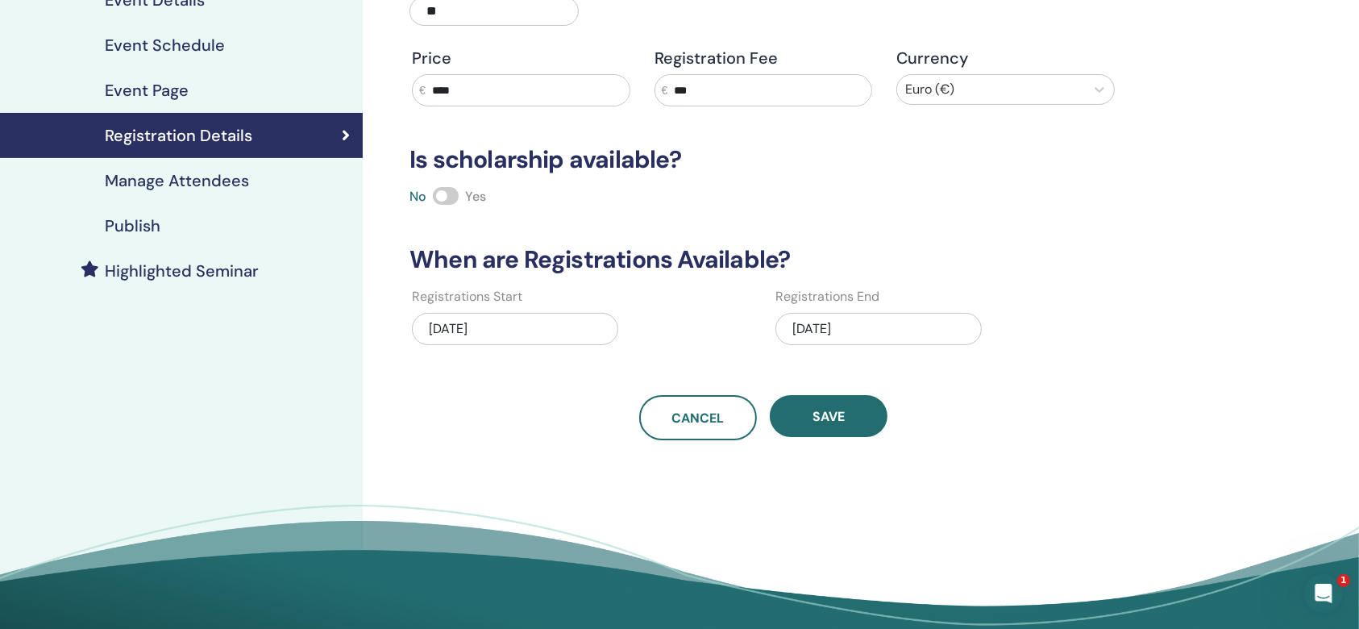
click at [547, 323] on div "04/24/2025" at bounding box center [515, 329] width 206 height 32
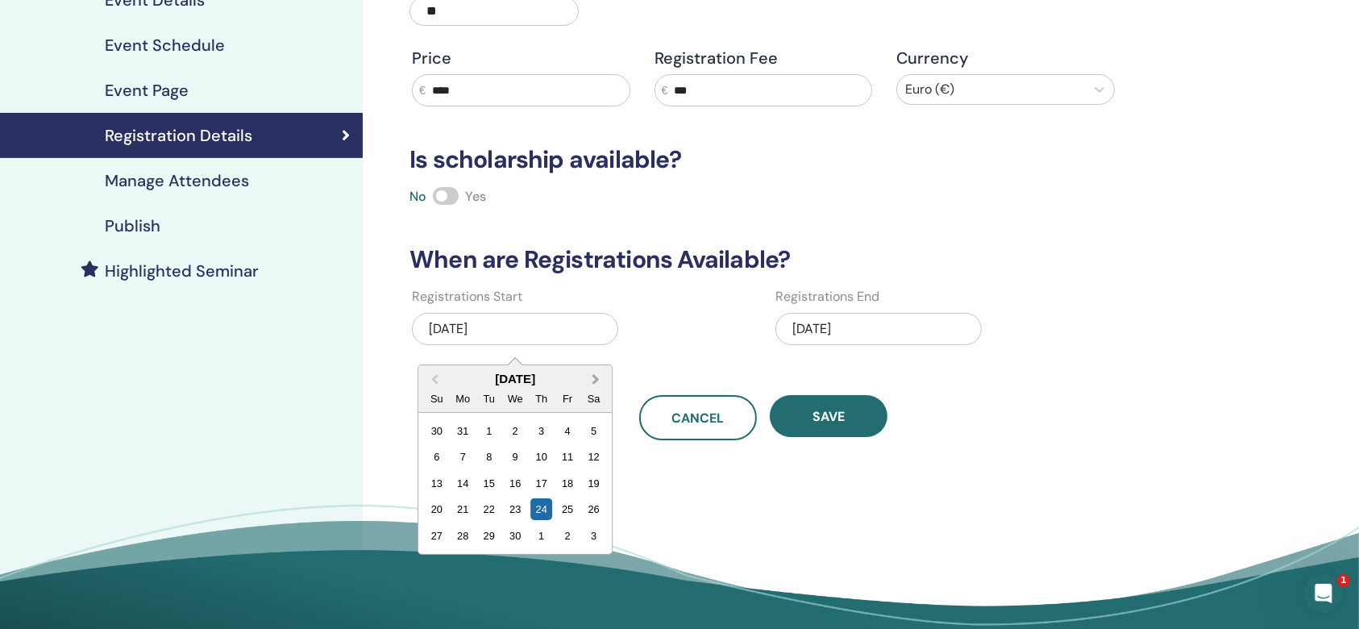
click at [596, 375] on span "Next Month" at bounding box center [596, 379] width 0 height 17
click at [588, 376] on button "Next Month" at bounding box center [597, 380] width 26 height 26
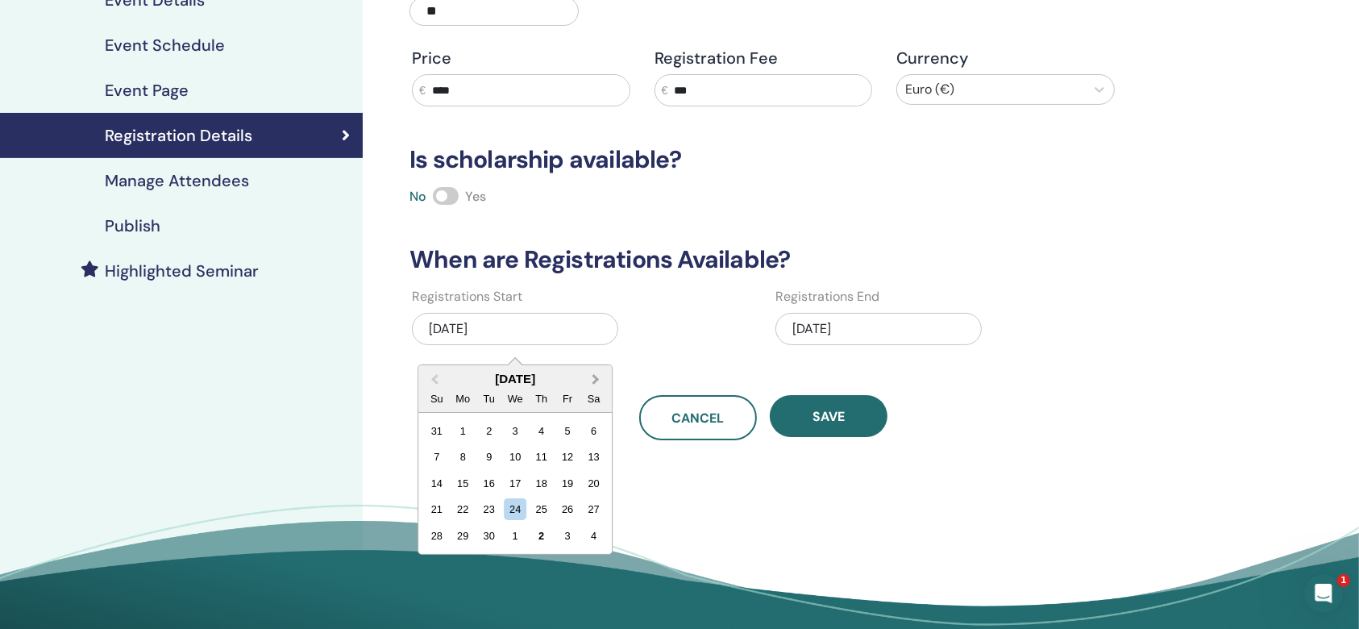
click at [600, 374] on button "Next Month" at bounding box center [597, 380] width 26 height 26
click at [543, 425] on div "2" at bounding box center [541, 431] width 22 height 22
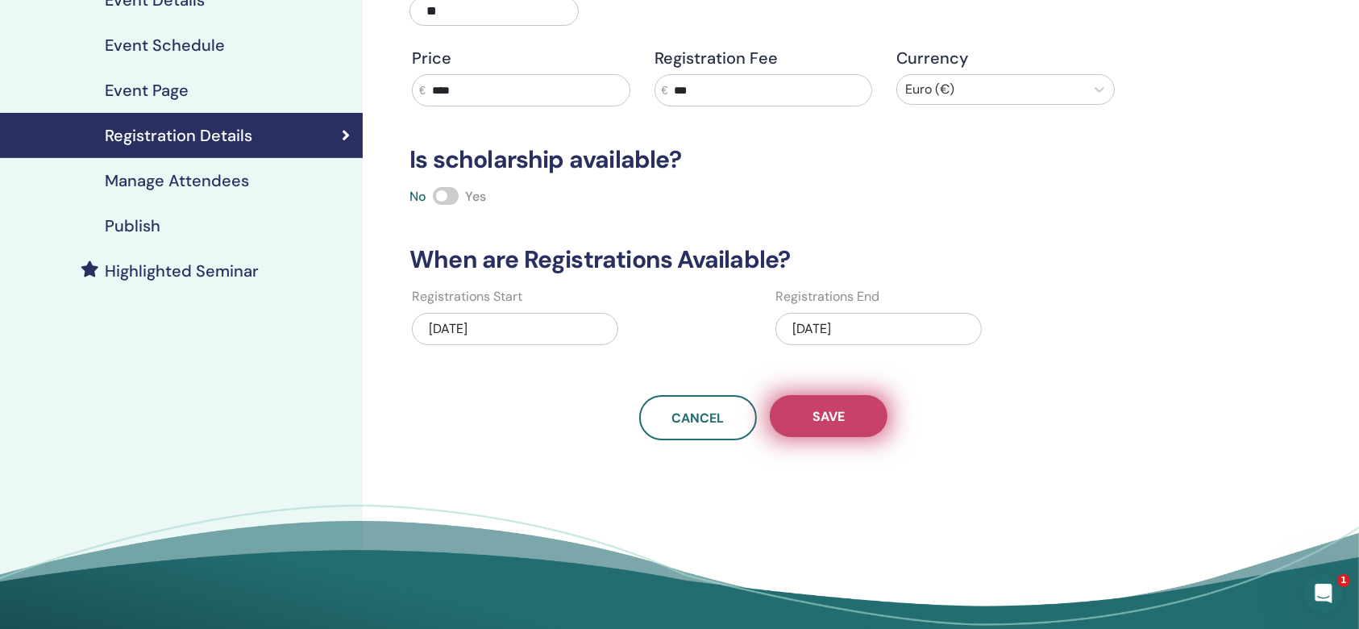
click at [830, 414] on span "Save" at bounding box center [828, 416] width 32 height 17
click at [138, 213] on link "Publish" at bounding box center [181, 225] width 363 height 45
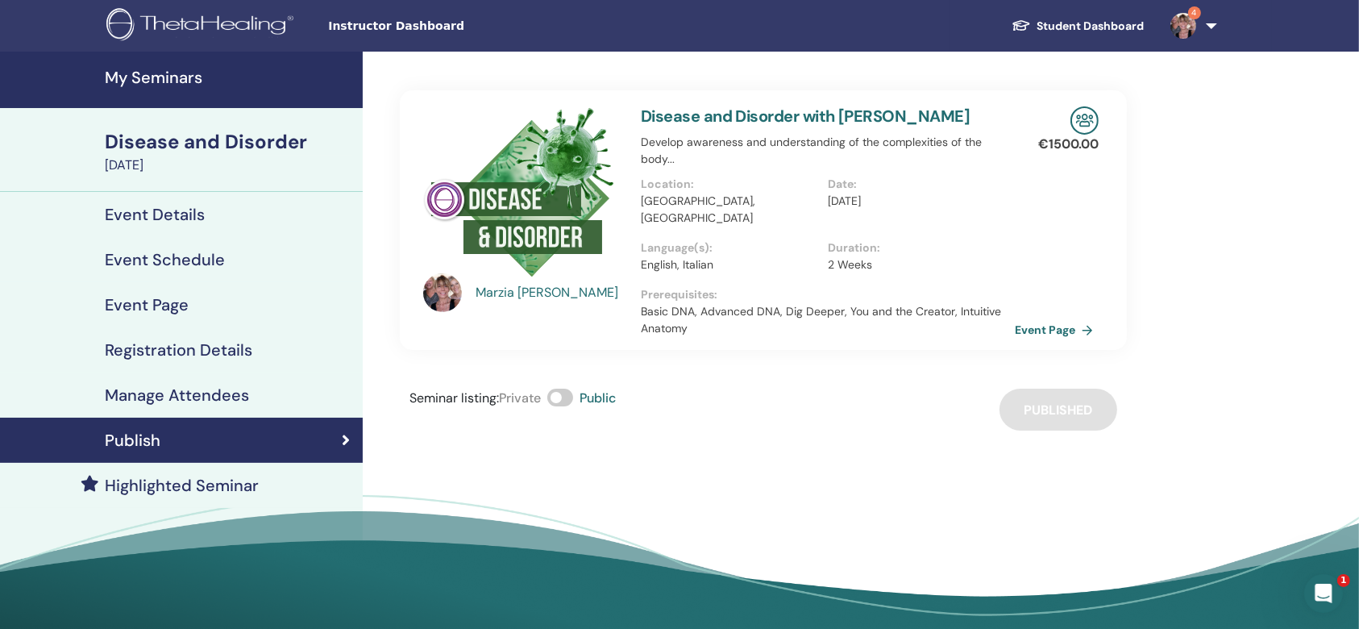
click at [148, 76] on h4 "My Seminars" at bounding box center [229, 77] width 248 height 19
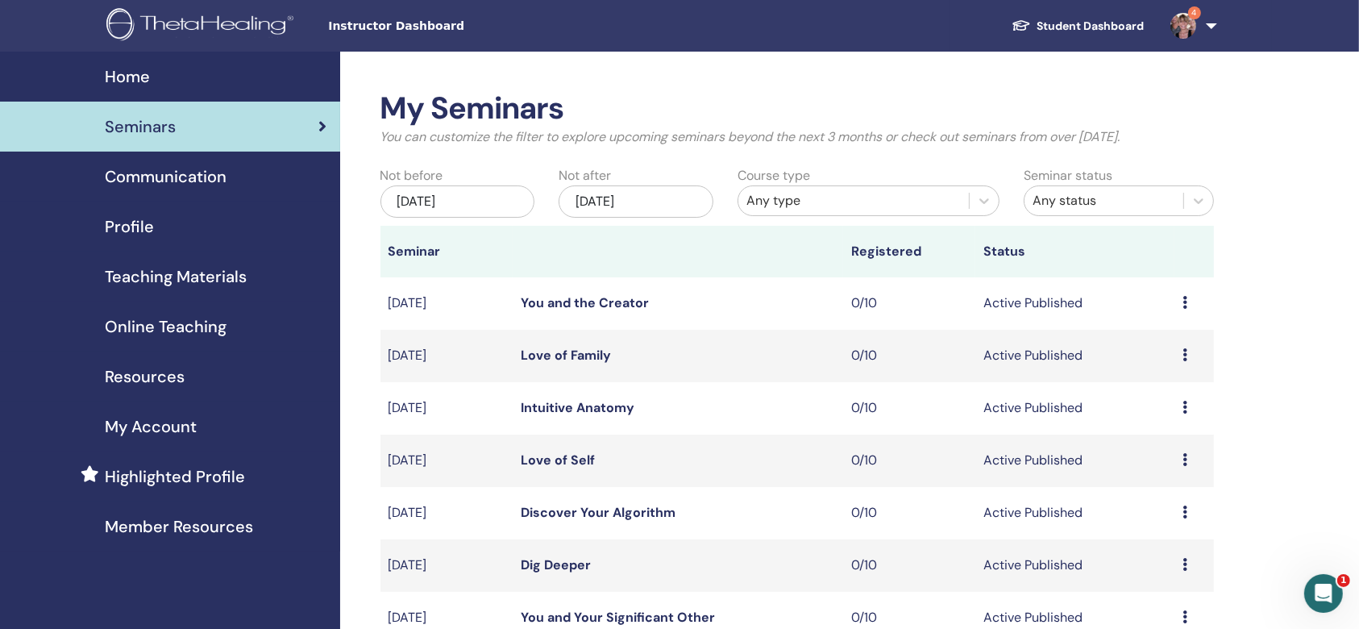
click at [684, 201] on div "[DATE]" at bounding box center [636, 201] width 155 height 32
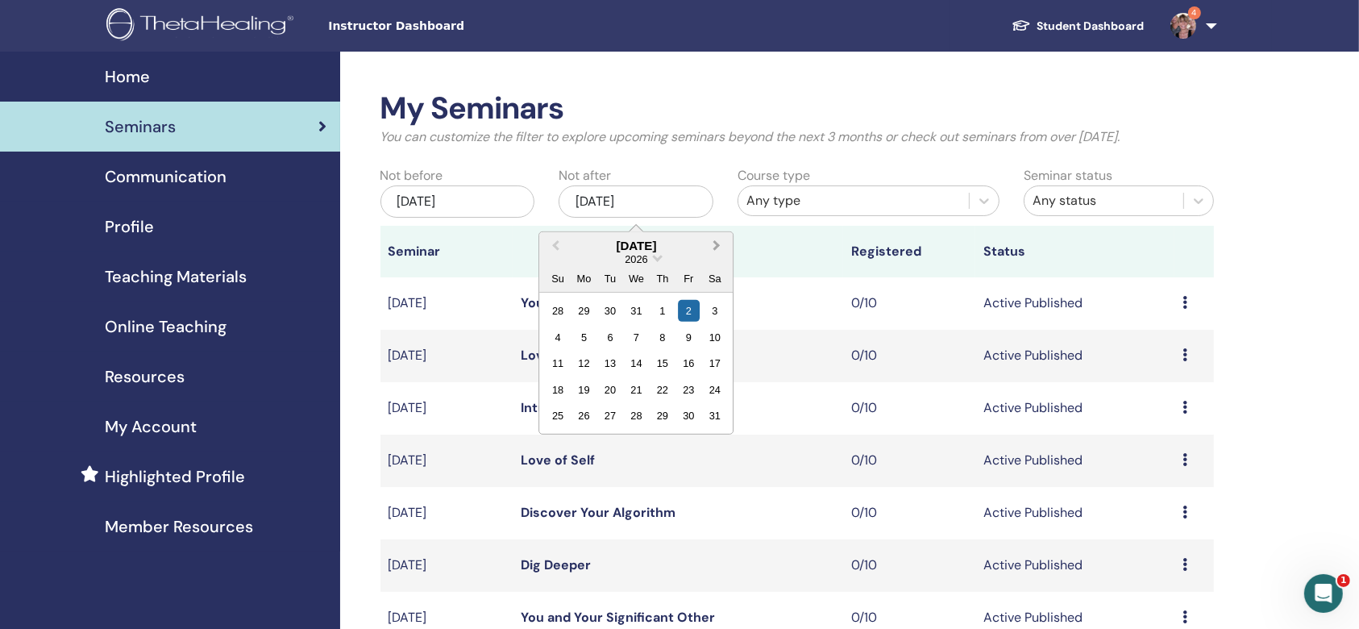
click at [717, 241] on span "Next Month" at bounding box center [717, 245] width 0 height 17
click at [718, 390] on div "28" at bounding box center [715, 389] width 22 height 22
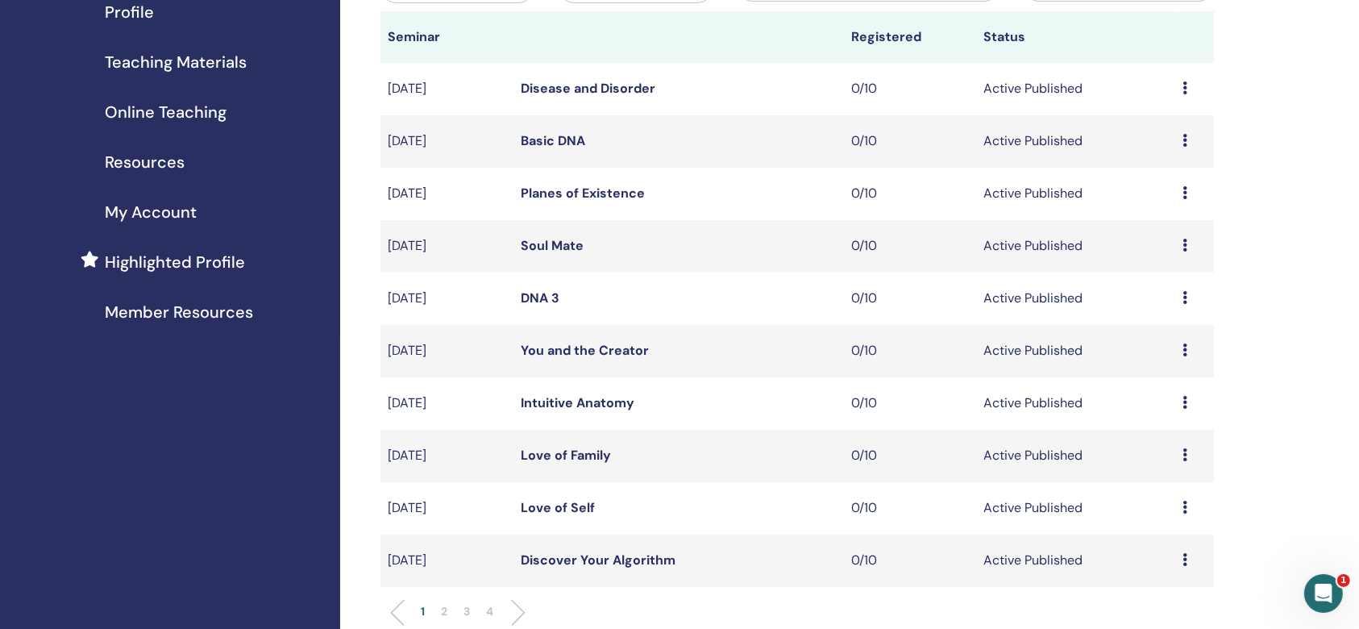
scroll to position [537, 0]
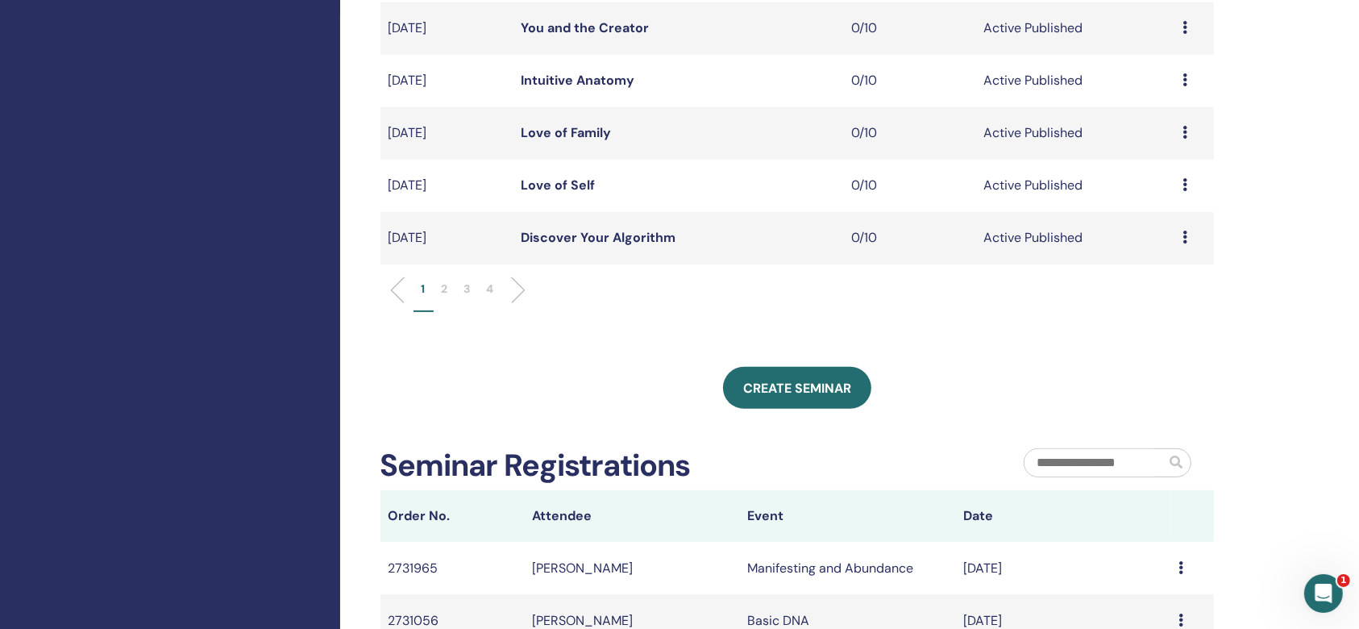
click at [443, 287] on p "2" at bounding box center [445, 289] width 6 height 17
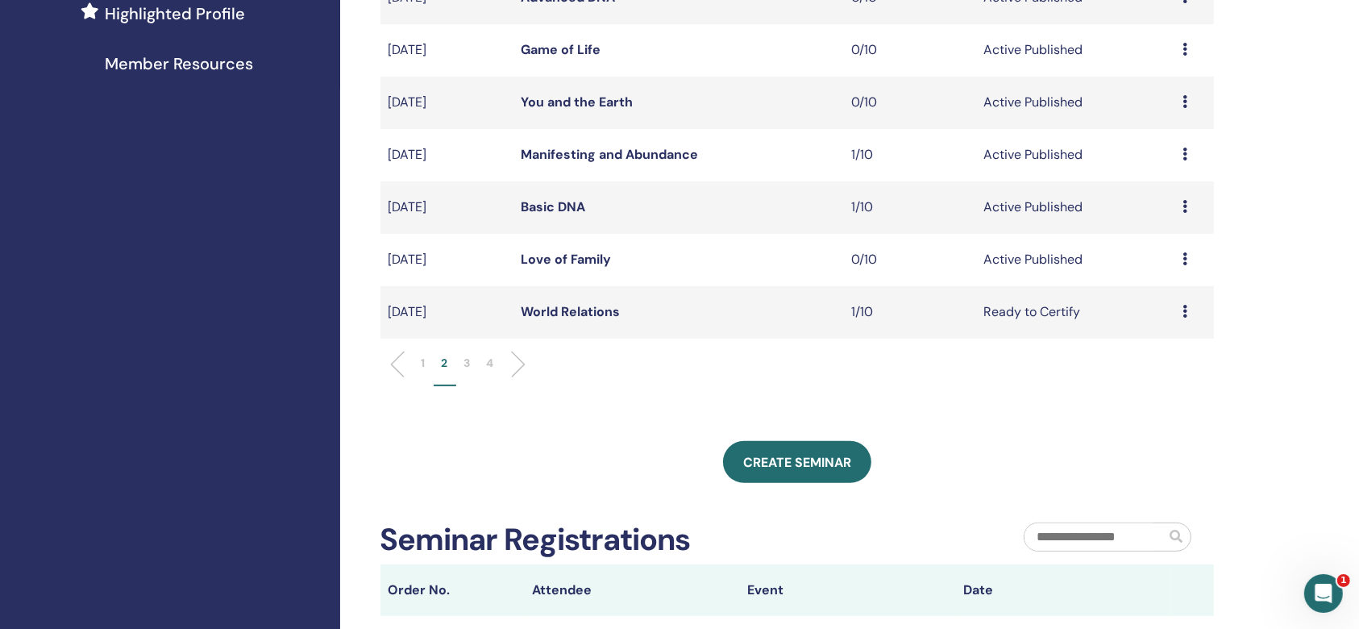
scroll to position [430, 0]
